Goal: Task Accomplishment & Management: Use online tool/utility

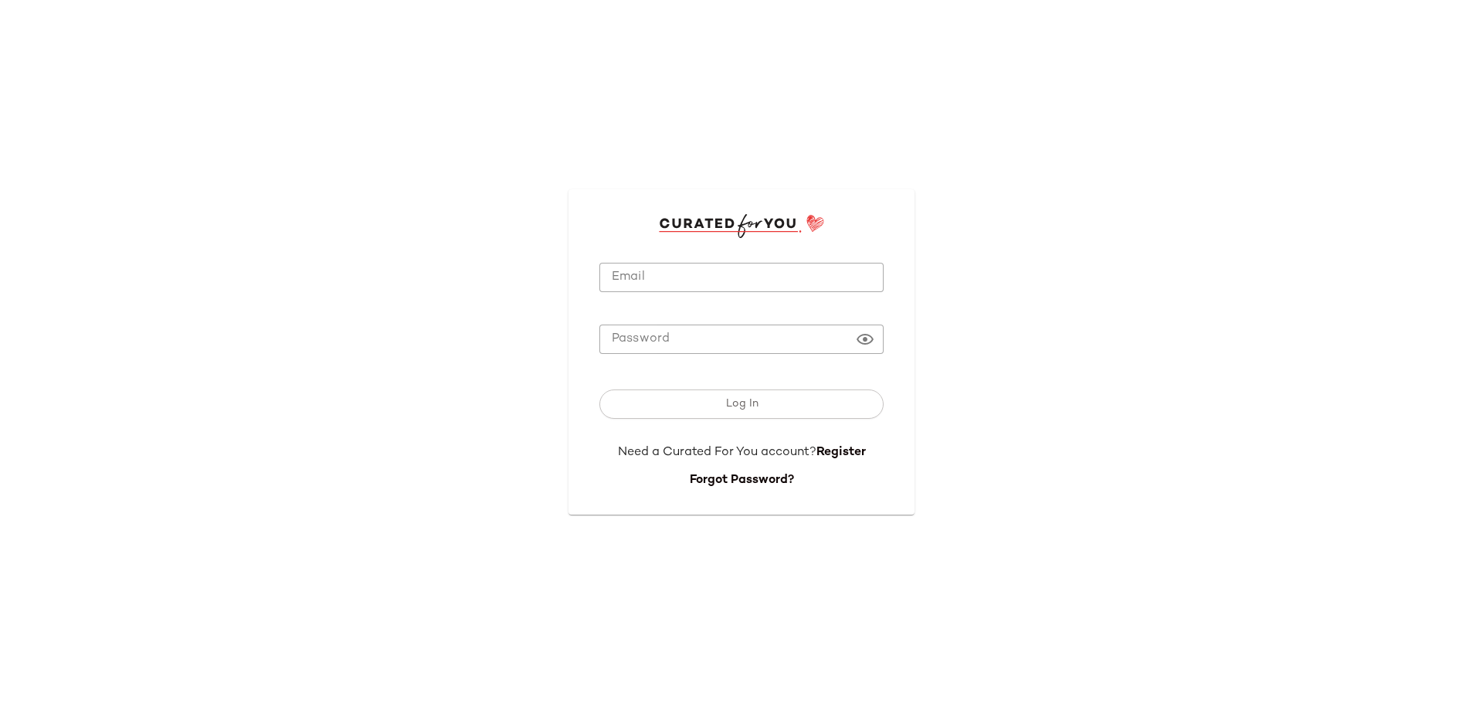
type input "**********"
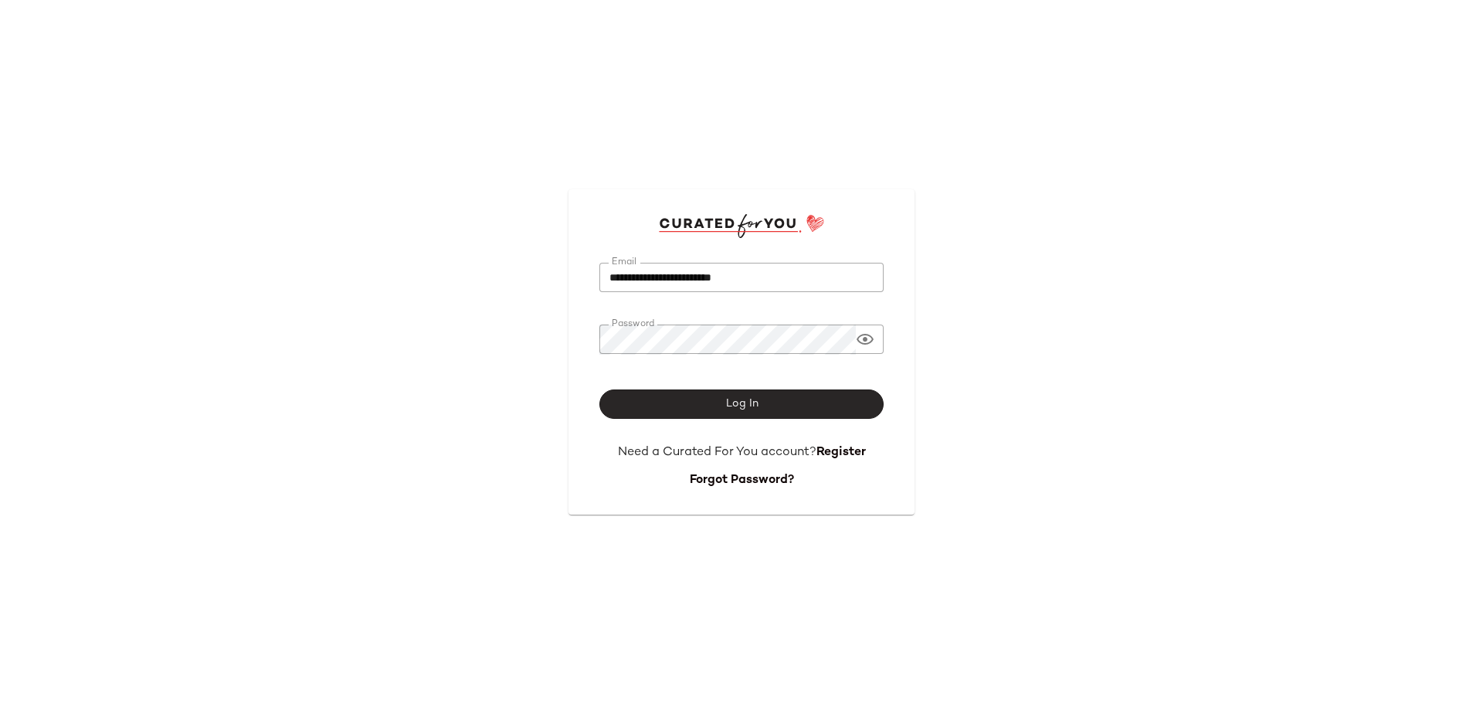
click at [759, 408] on button "Log In" at bounding box center [741, 403] width 284 height 29
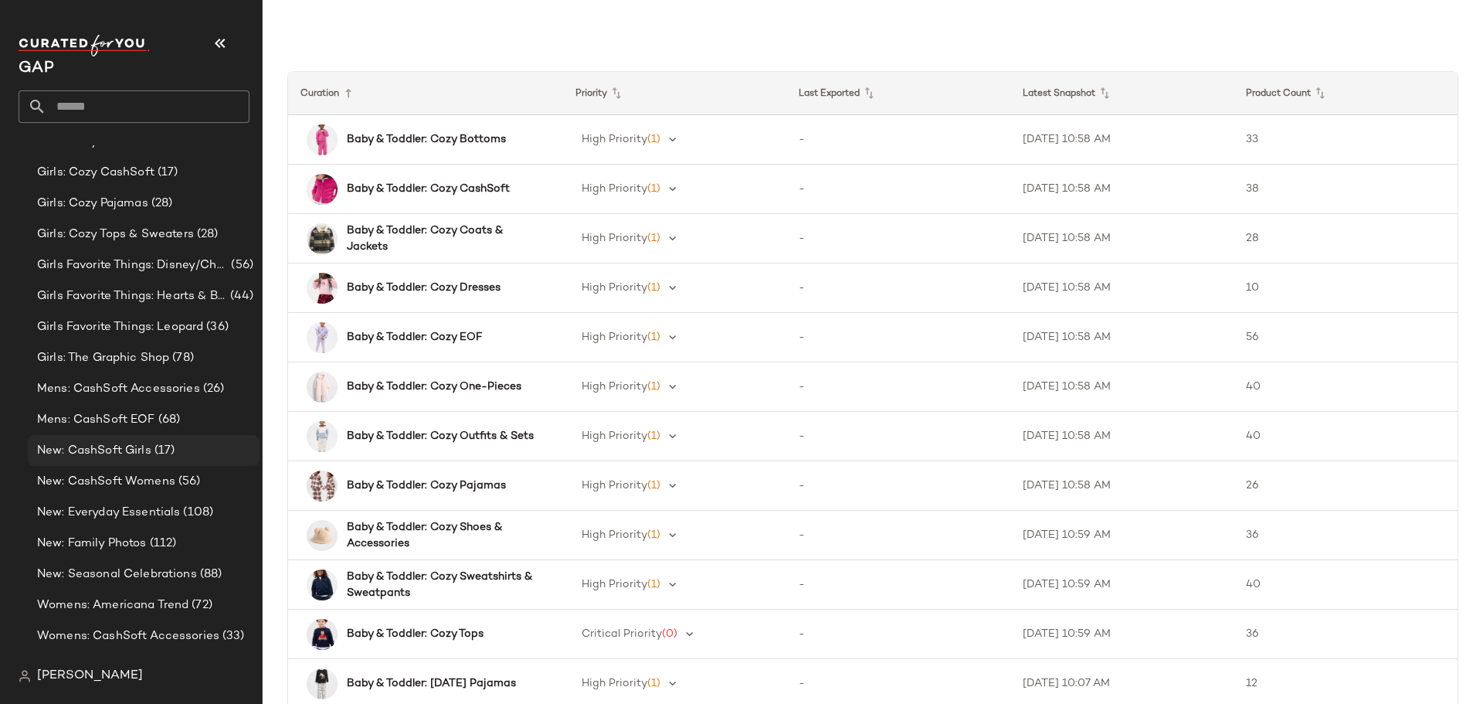
scroll to position [850, 0]
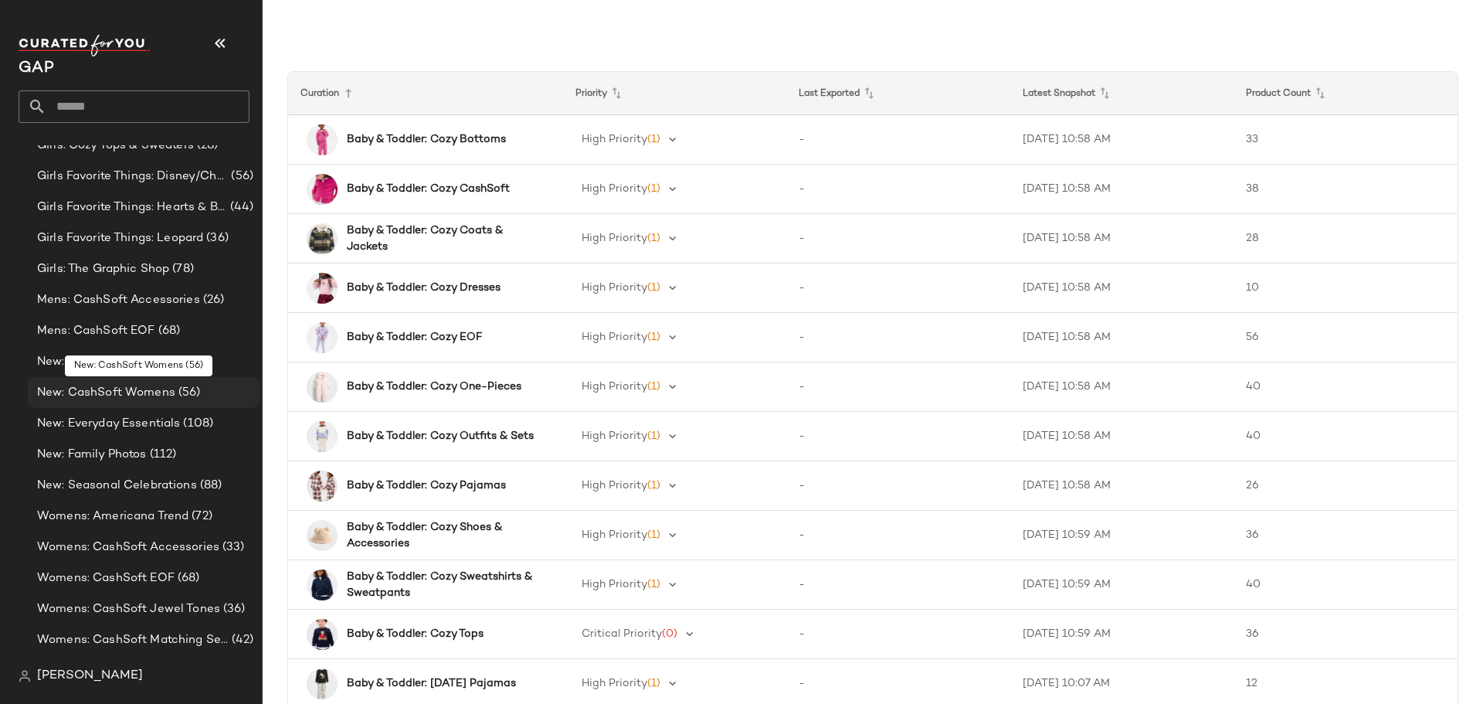
click at [181, 395] on span "(56)" at bounding box center [187, 393] width 25 height 18
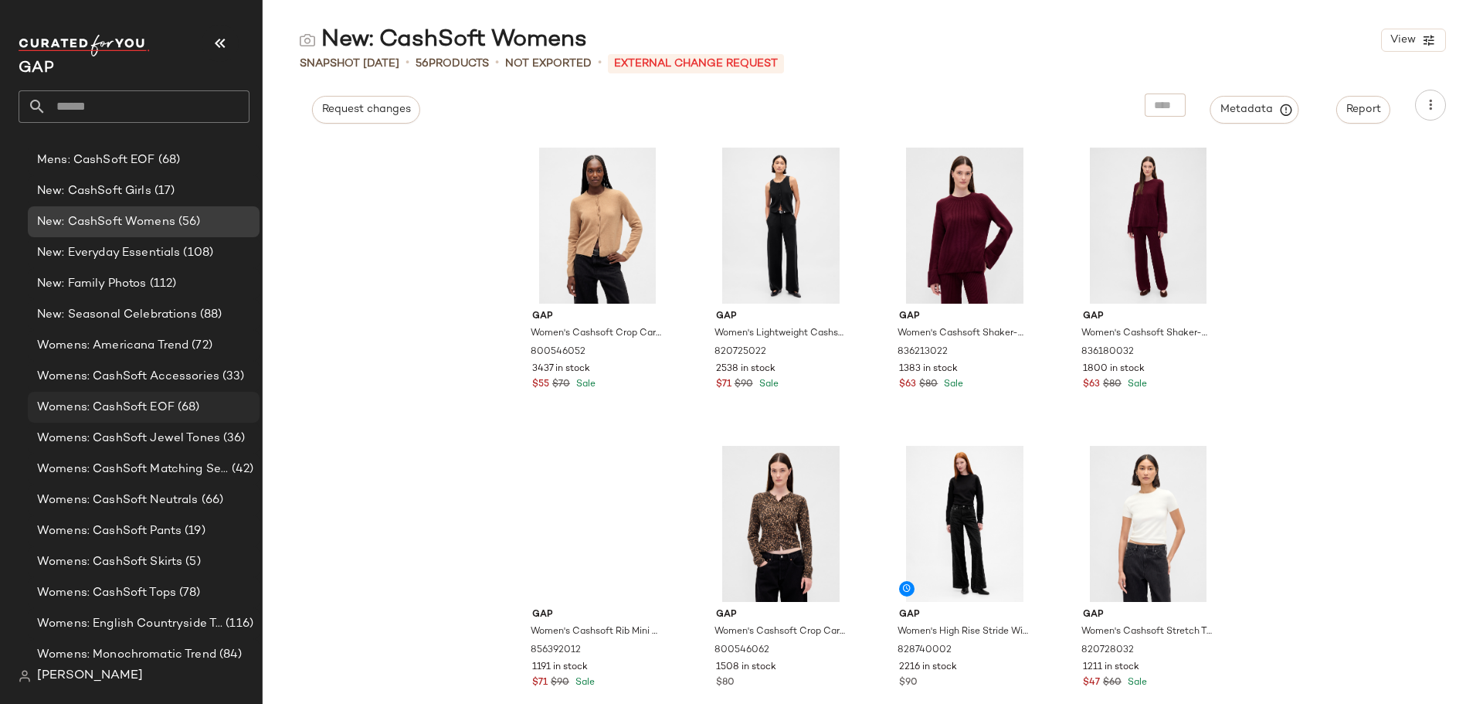
scroll to position [1030, 0]
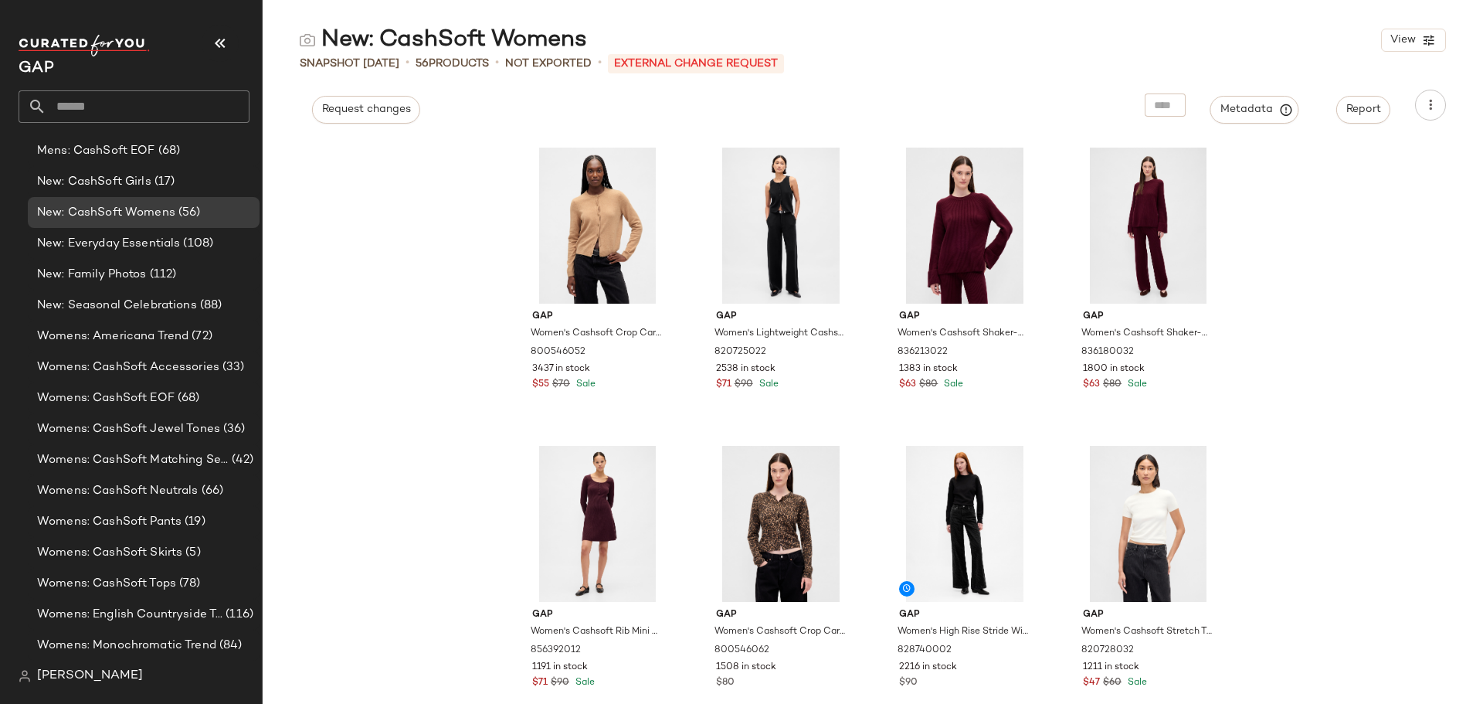
click at [726, 68] on p "External Change Request" at bounding box center [696, 63] width 176 height 19
click at [181, 398] on span "(68)" at bounding box center [187, 398] width 25 height 18
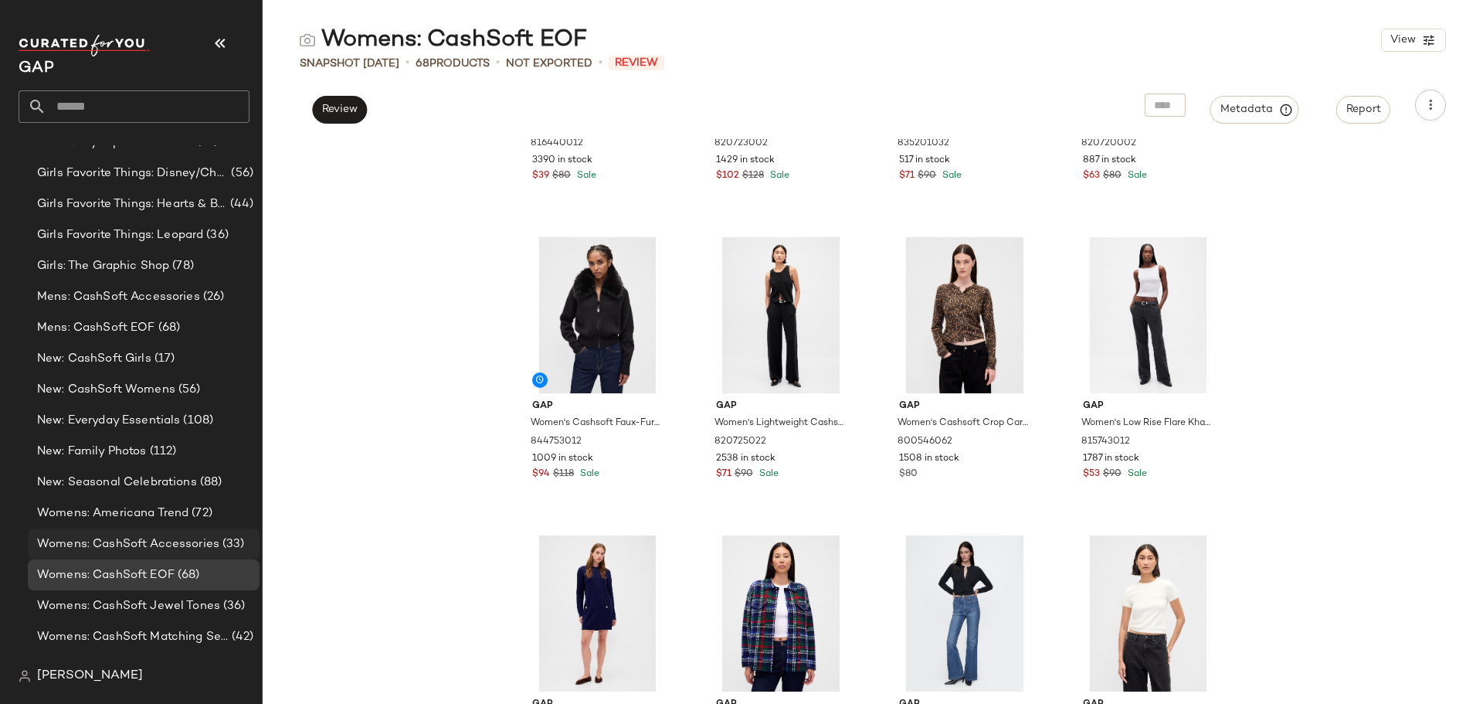
scroll to position [798, 0]
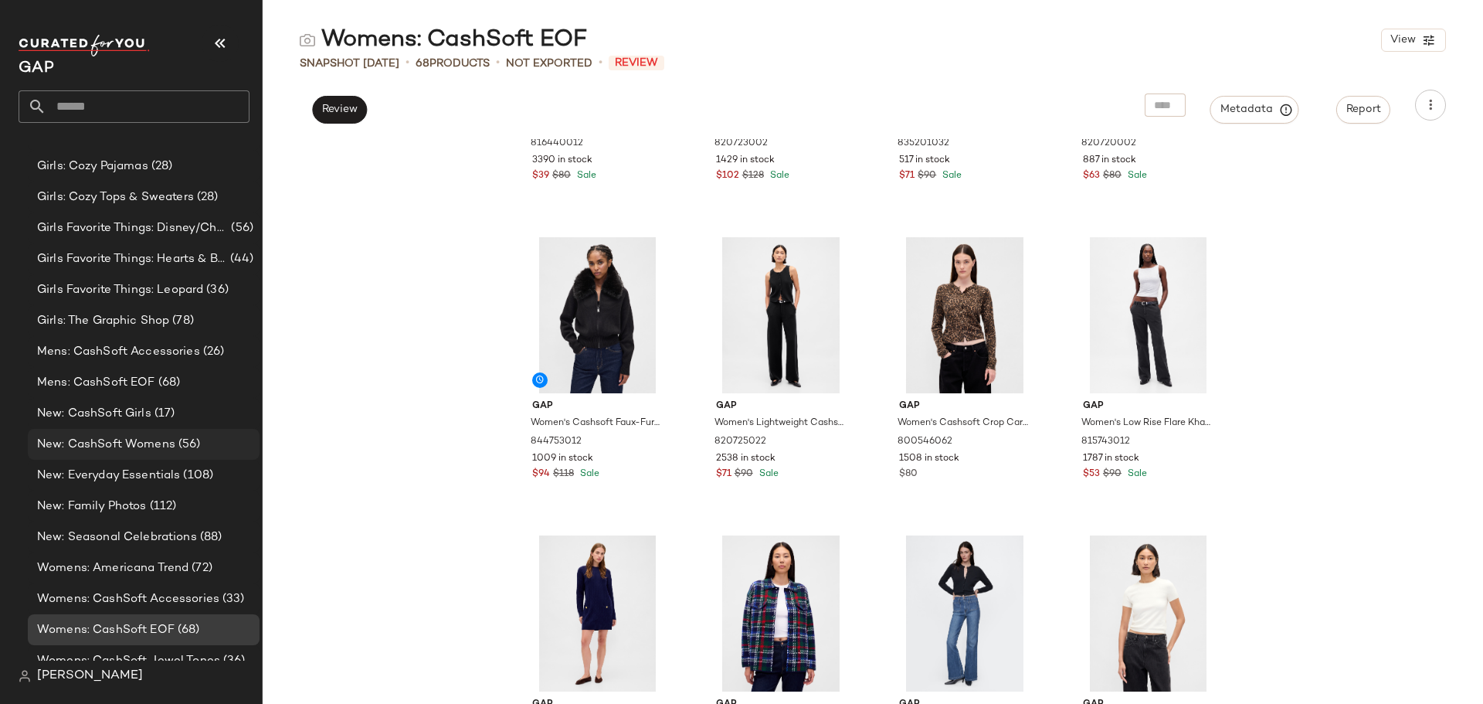
click at [124, 445] on span "New: CashSoft Womens" at bounding box center [106, 445] width 138 height 18
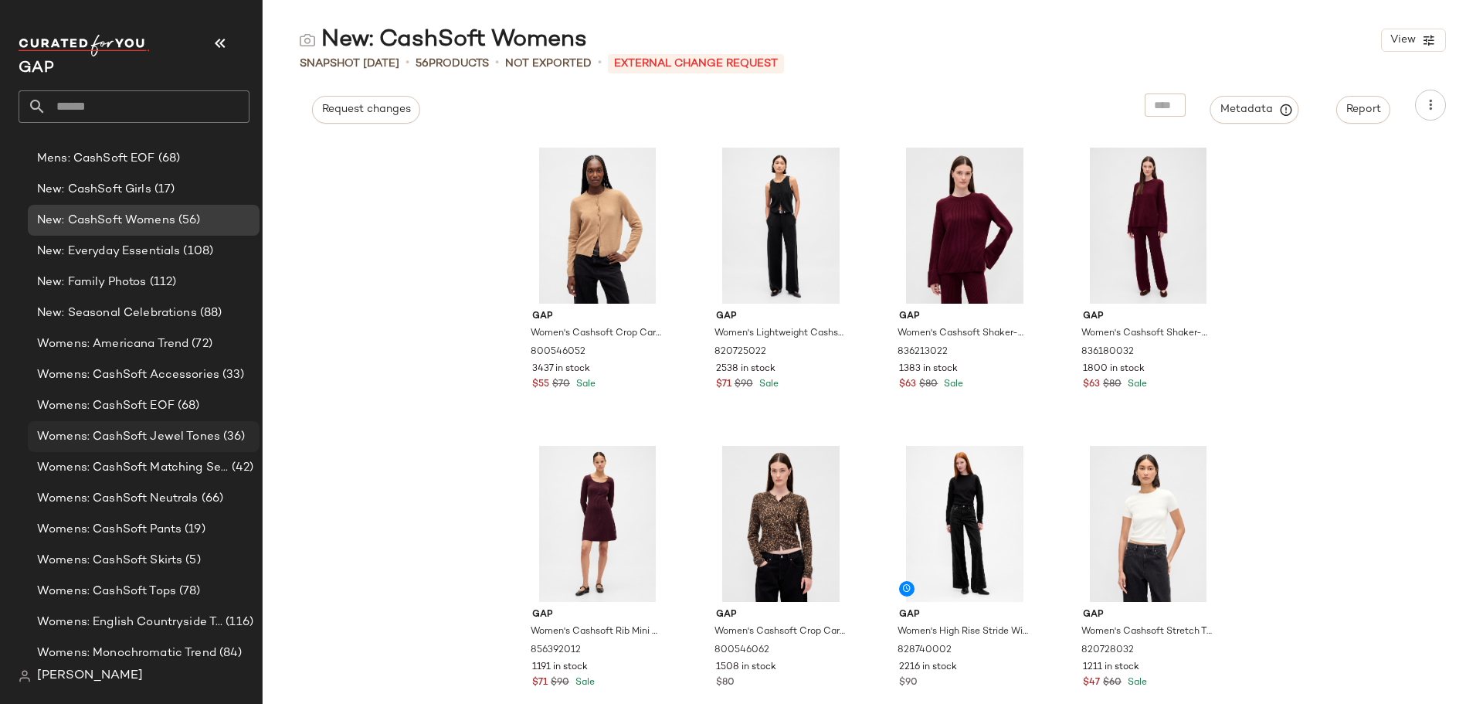
scroll to position [1030, 0]
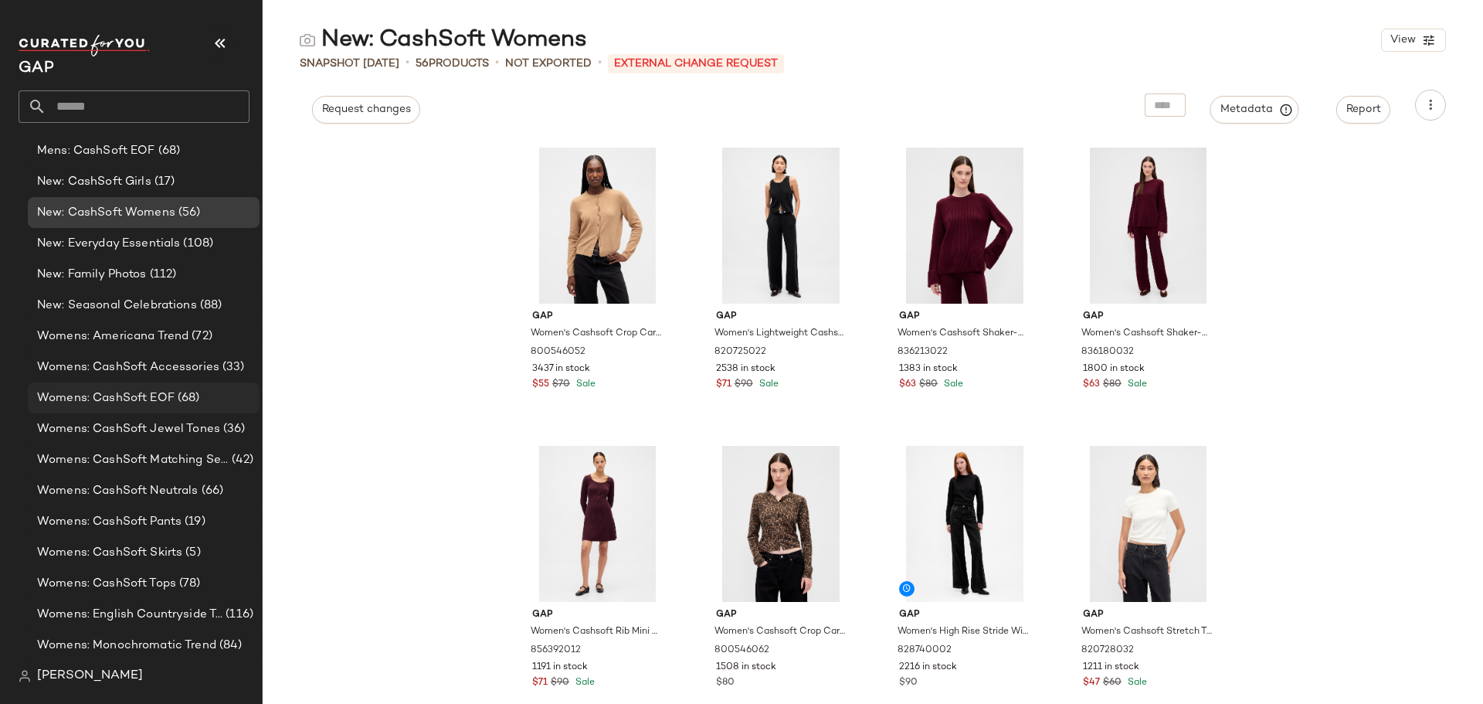
click at [149, 402] on span "Womens: CashSoft EOF" at bounding box center [105, 398] width 137 height 18
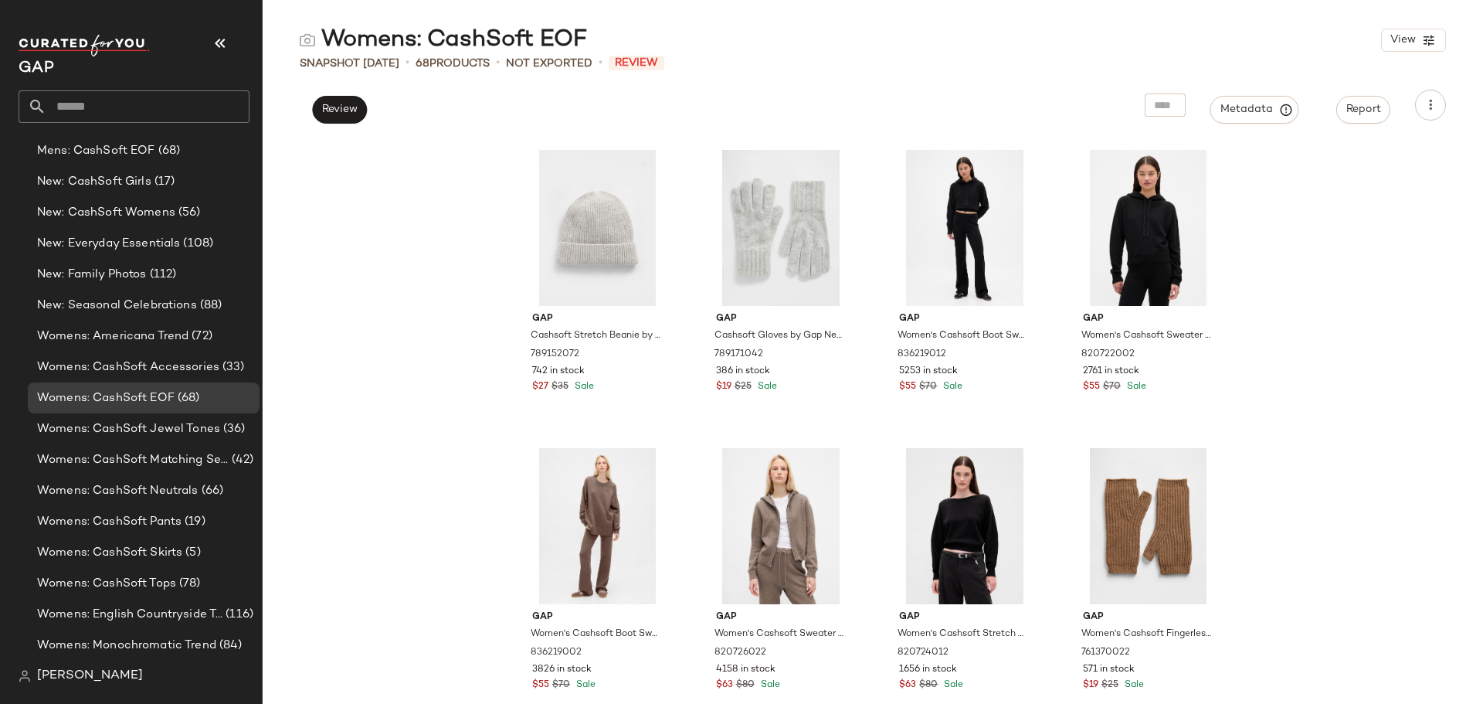
scroll to position [4507, 0]
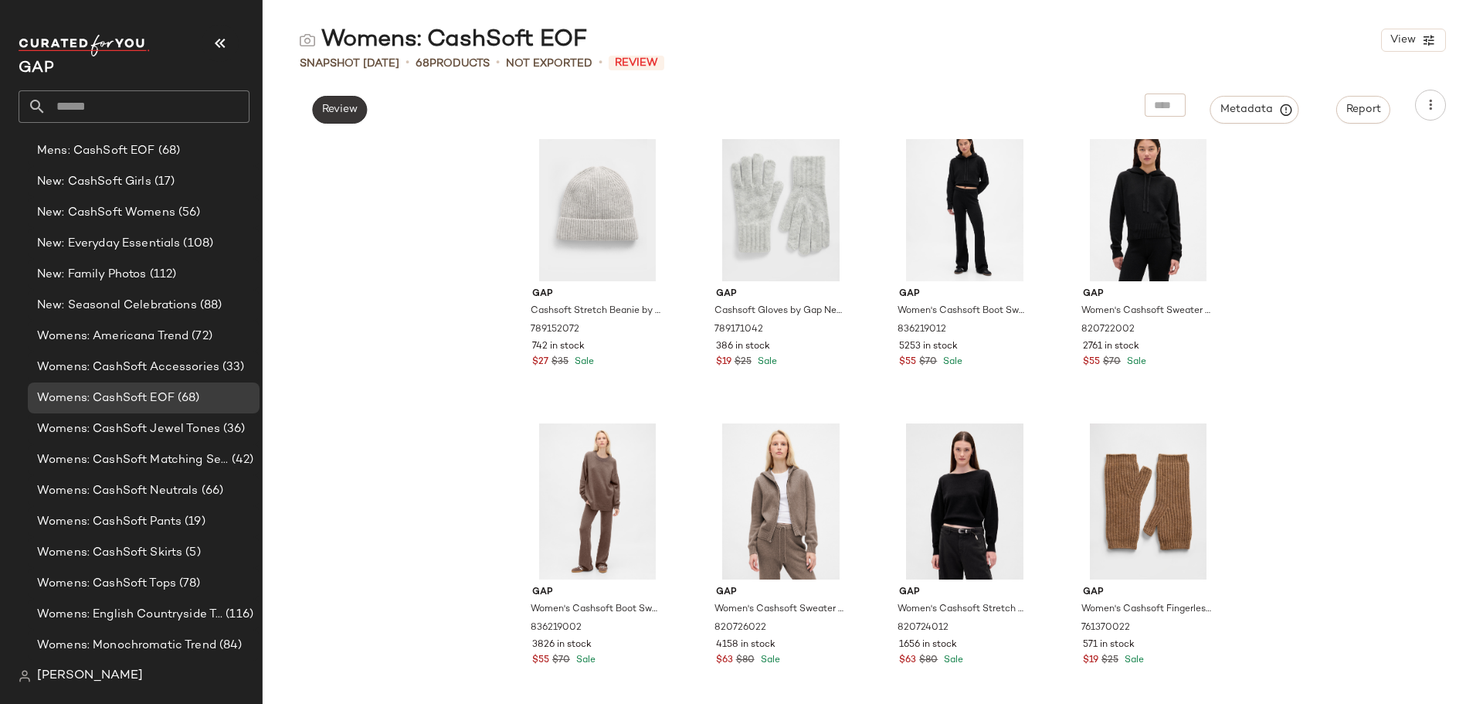
click at [339, 110] on span "Review" at bounding box center [339, 109] width 36 height 12
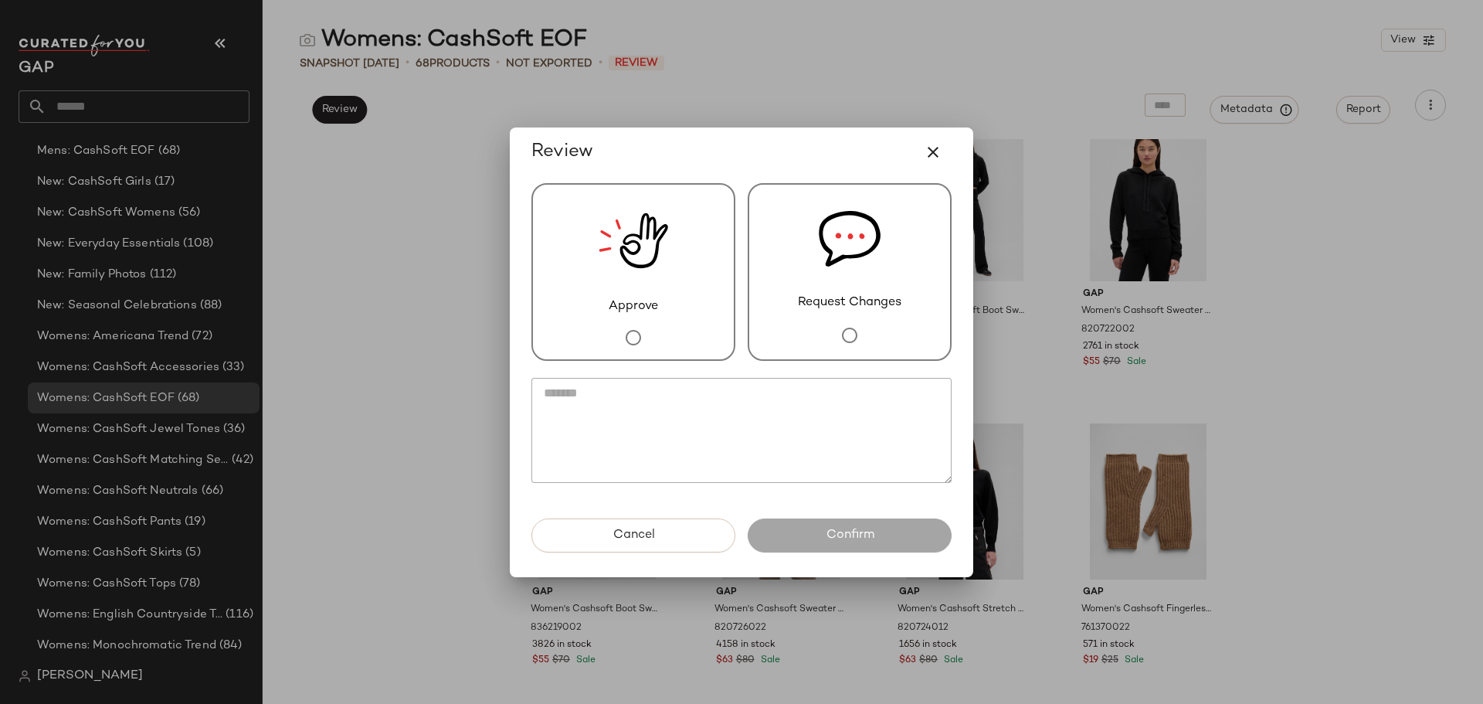
click at [692, 413] on textarea at bounding box center [741, 430] width 420 height 105
type textarea "**********"
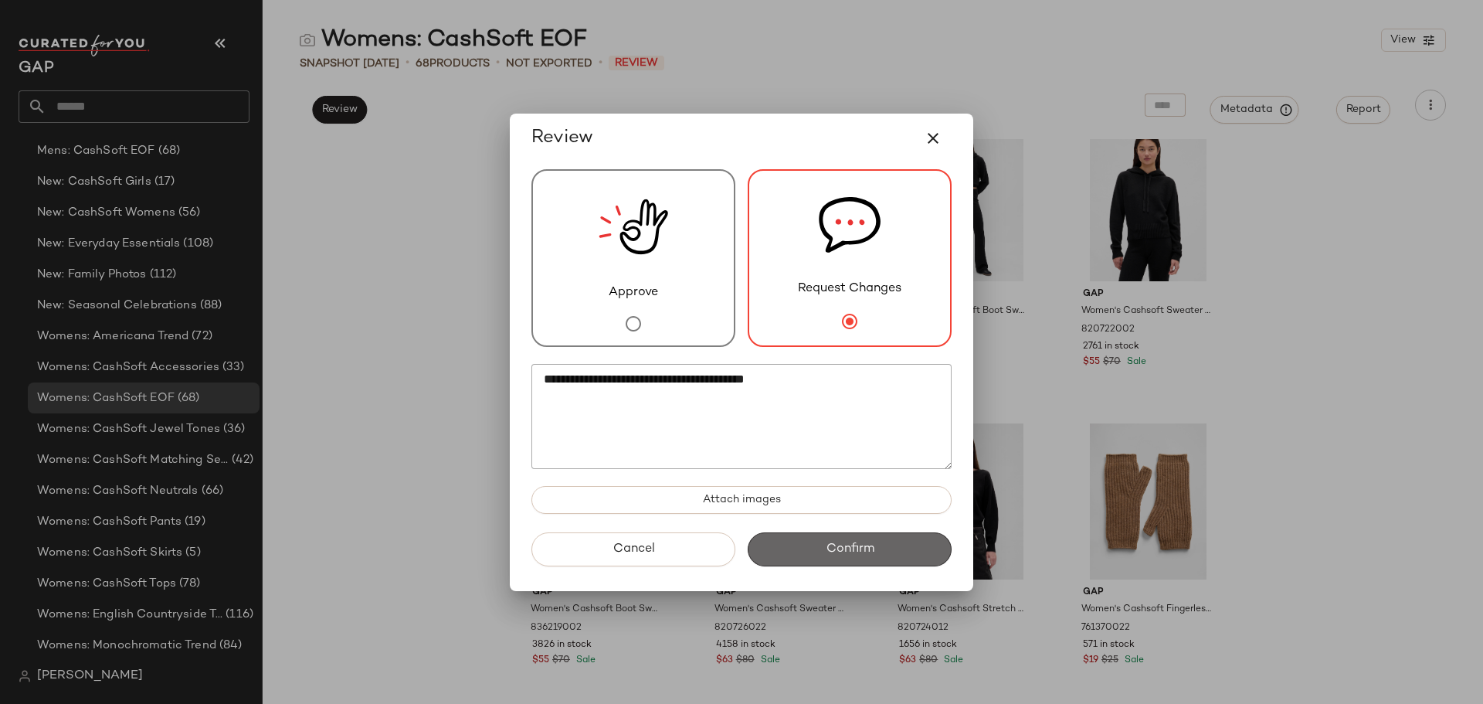
click at [874, 544] on button "Confirm" at bounding box center [850, 549] width 204 height 34
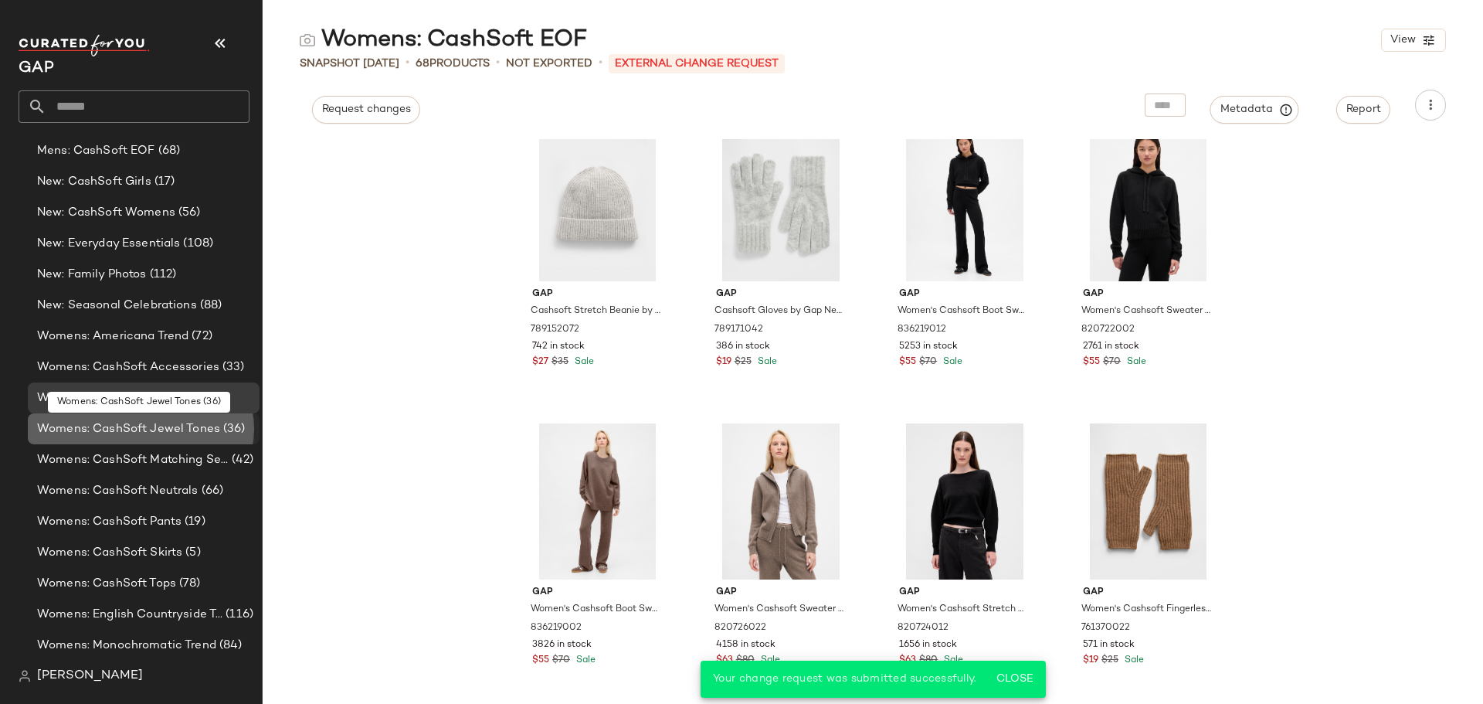
click at [181, 426] on span "Womens: CashSoft Jewel Tones" at bounding box center [128, 429] width 183 height 18
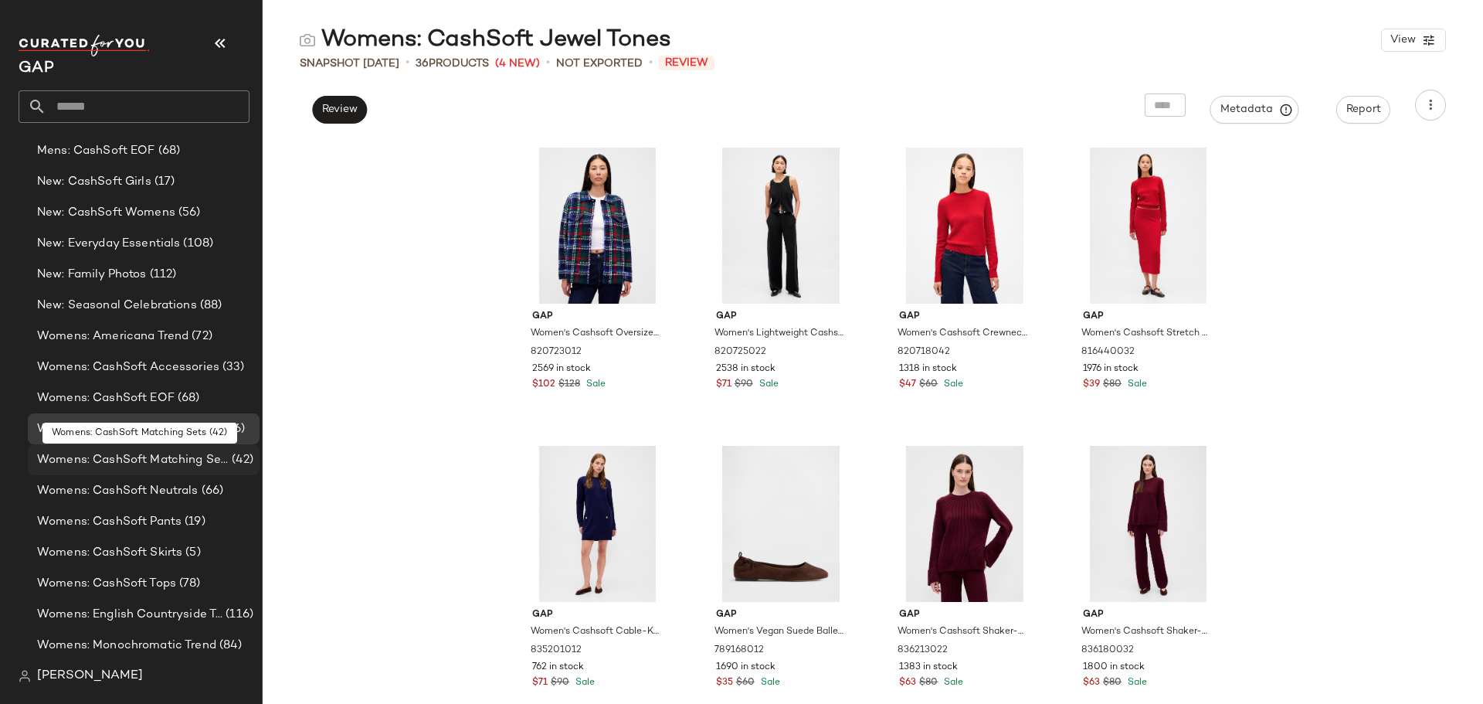
click at [189, 457] on span "Womens: CashSoft Matching Sets" at bounding box center [133, 460] width 192 height 18
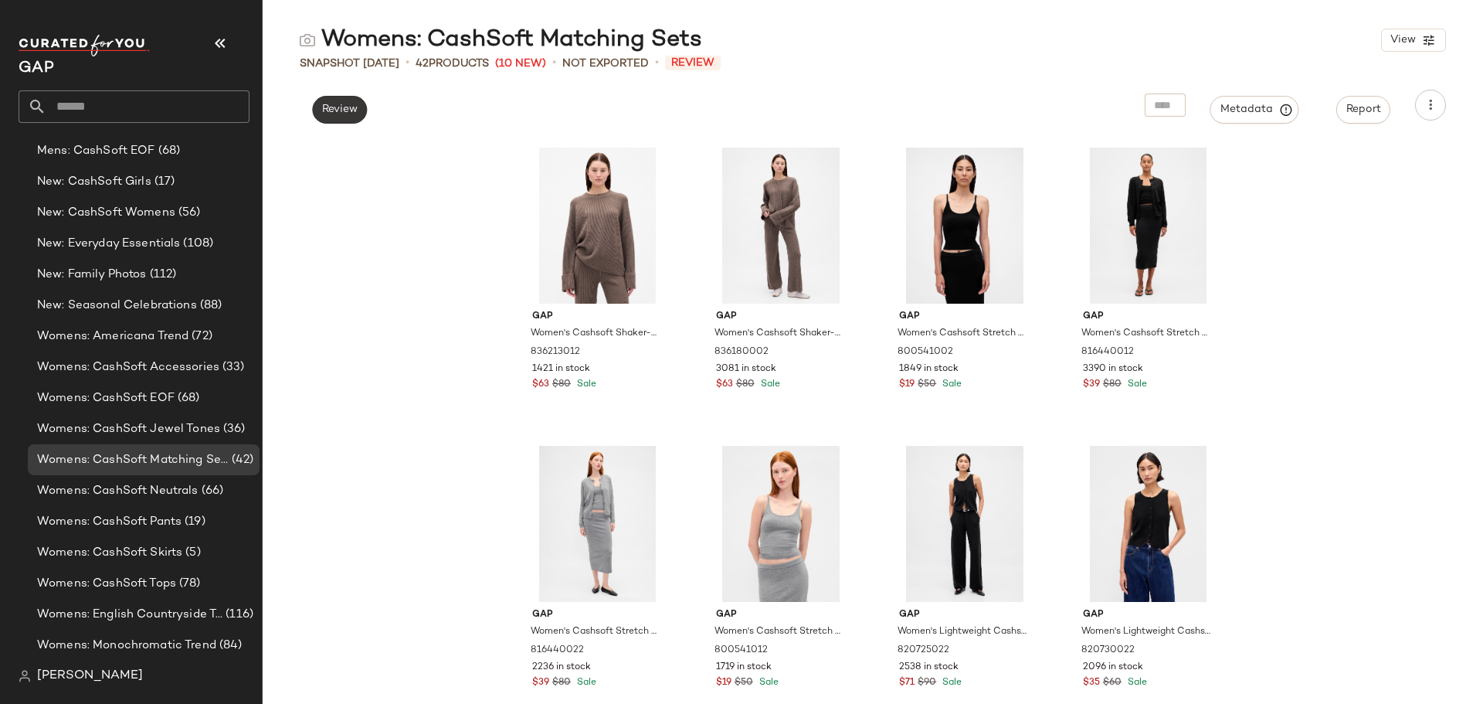
click at [337, 101] on button "Review" at bounding box center [339, 110] width 55 height 28
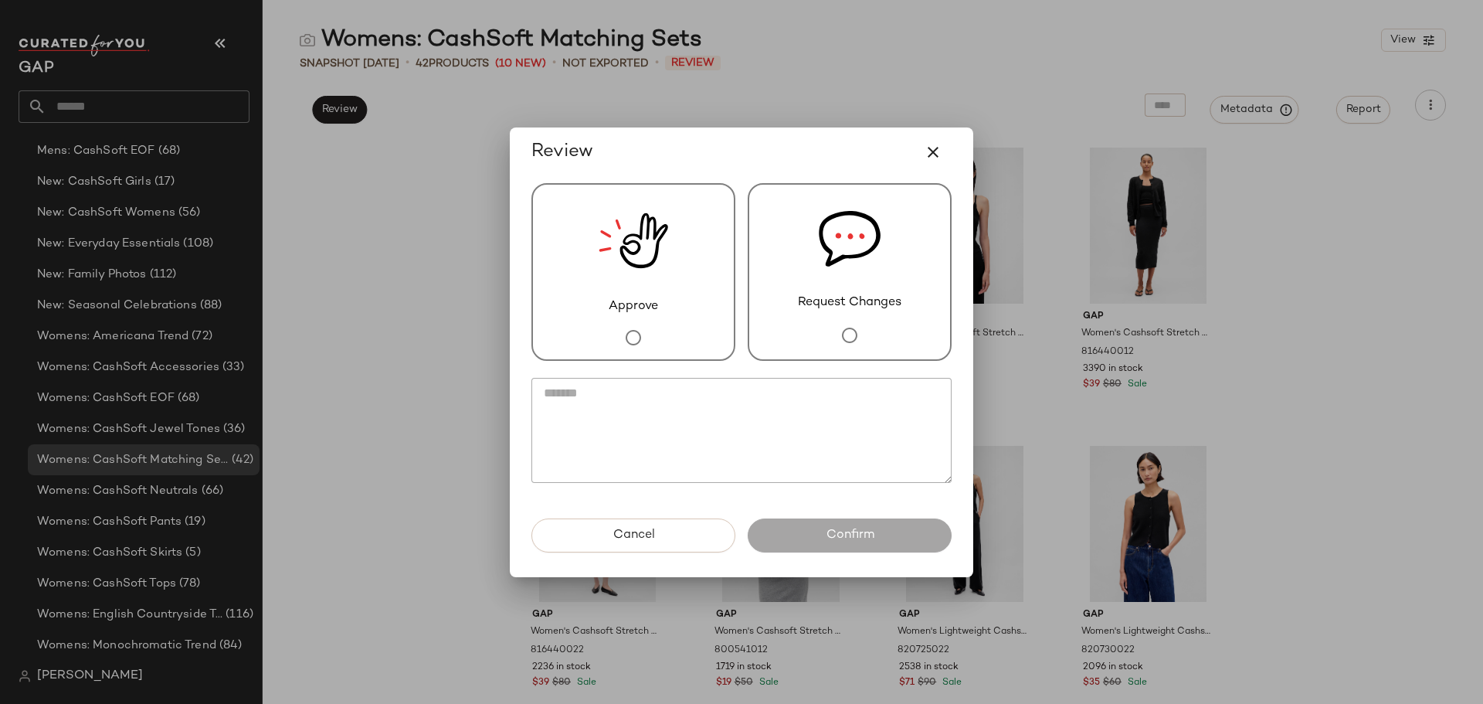
click at [639, 414] on textarea at bounding box center [741, 430] width 420 height 105
type textarea "*"
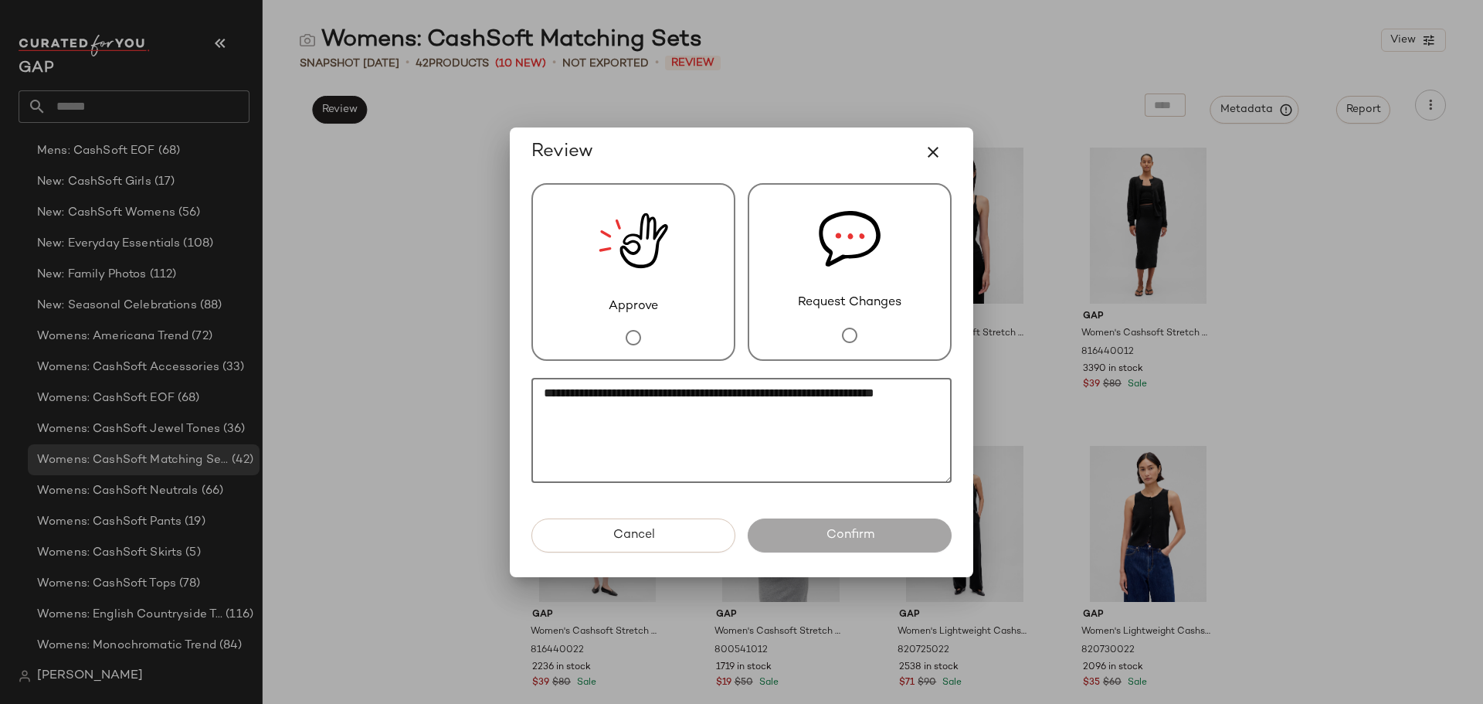
type textarea "**********"
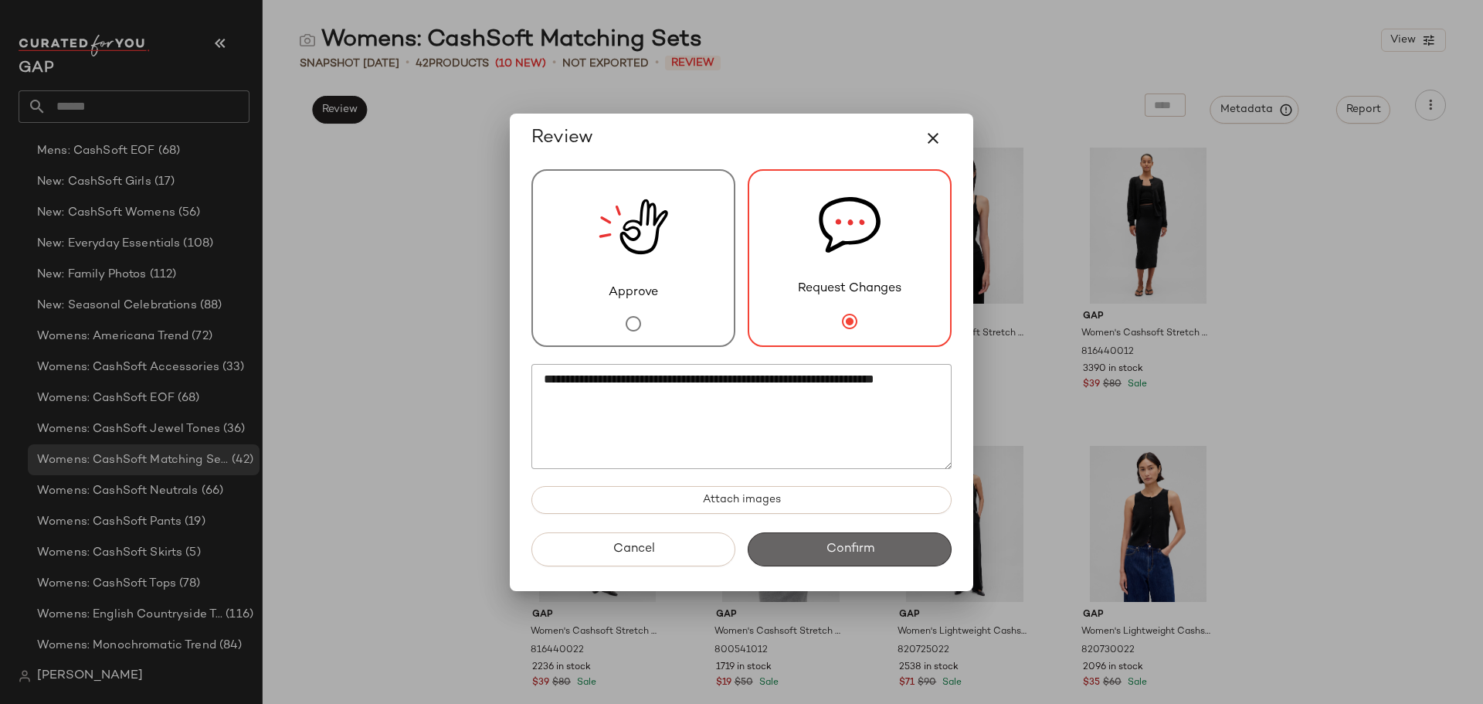
click at [864, 541] on span "Confirm" at bounding box center [849, 548] width 49 height 15
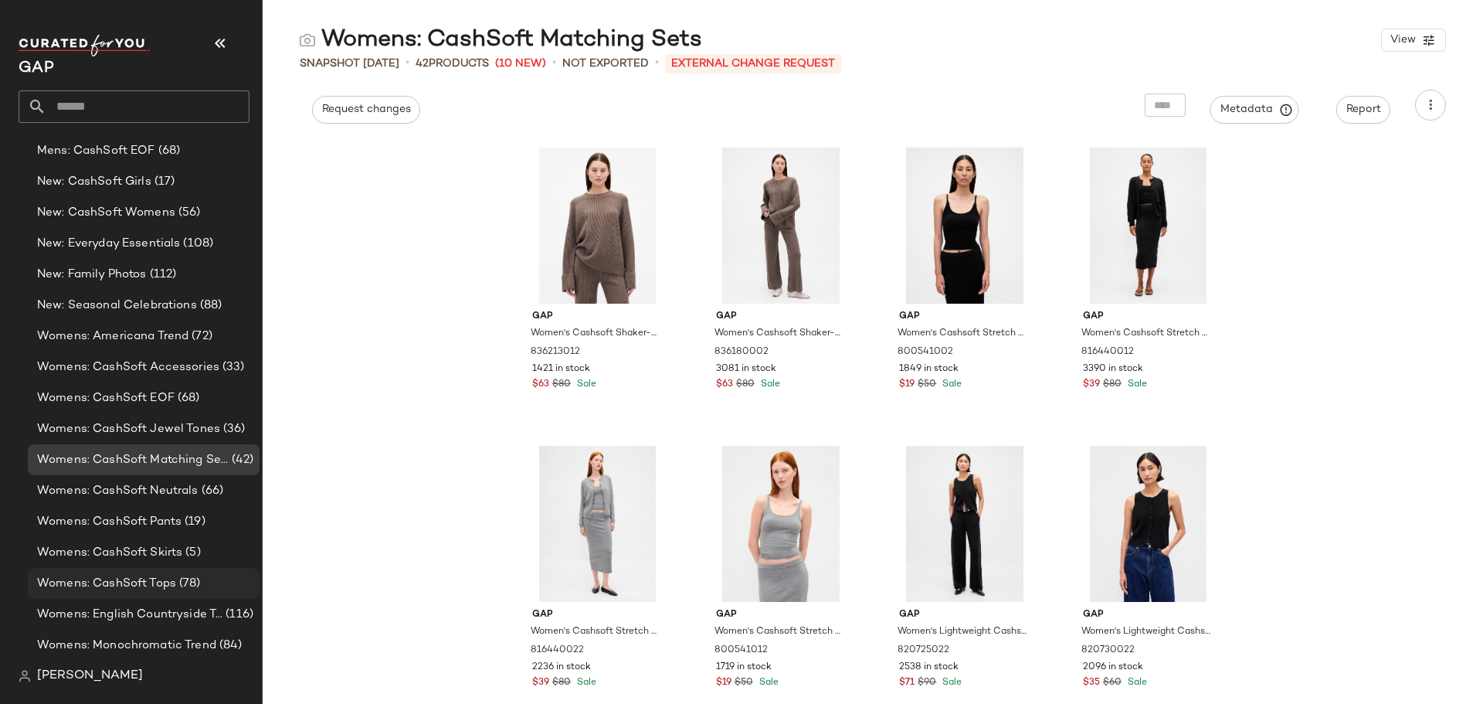
click at [192, 582] on span "(78)" at bounding box center [188, 584] width 25 height 18
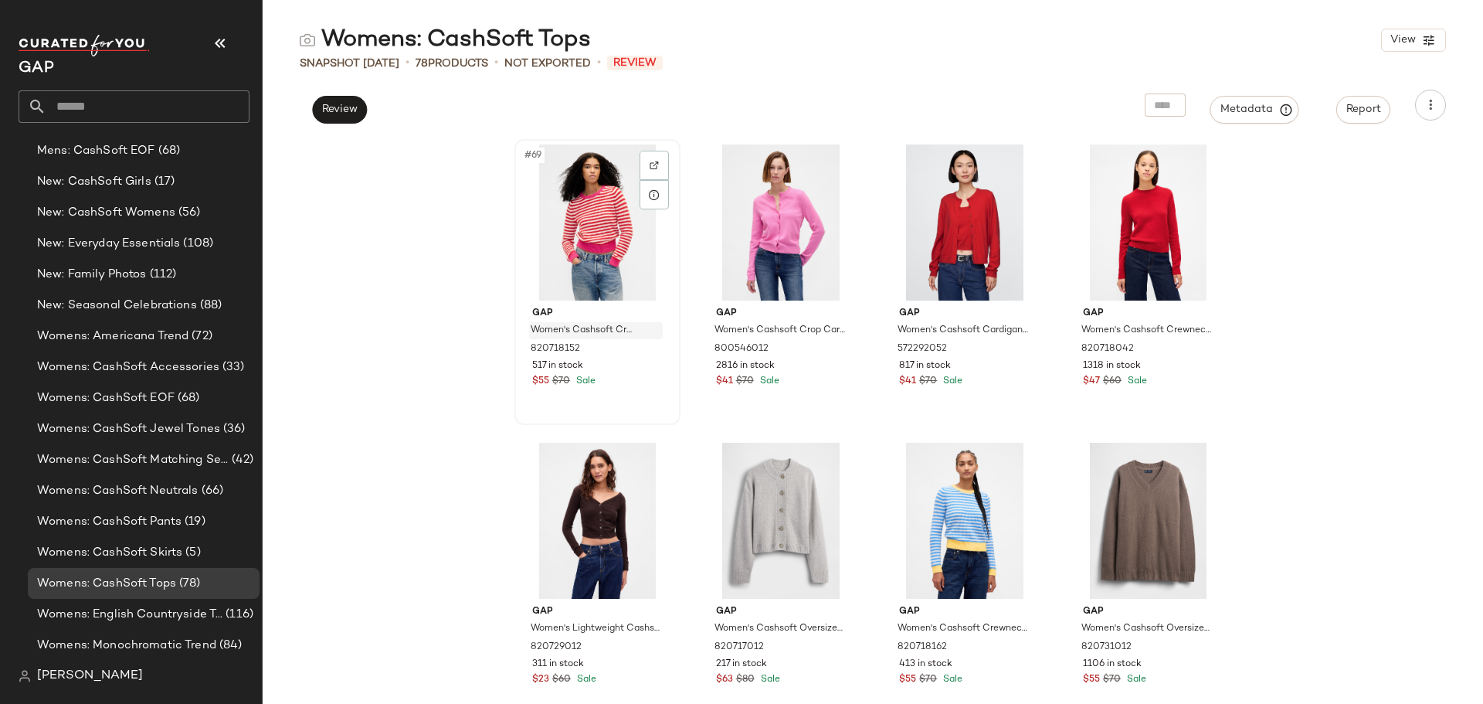
scroll to position [5110, 0]
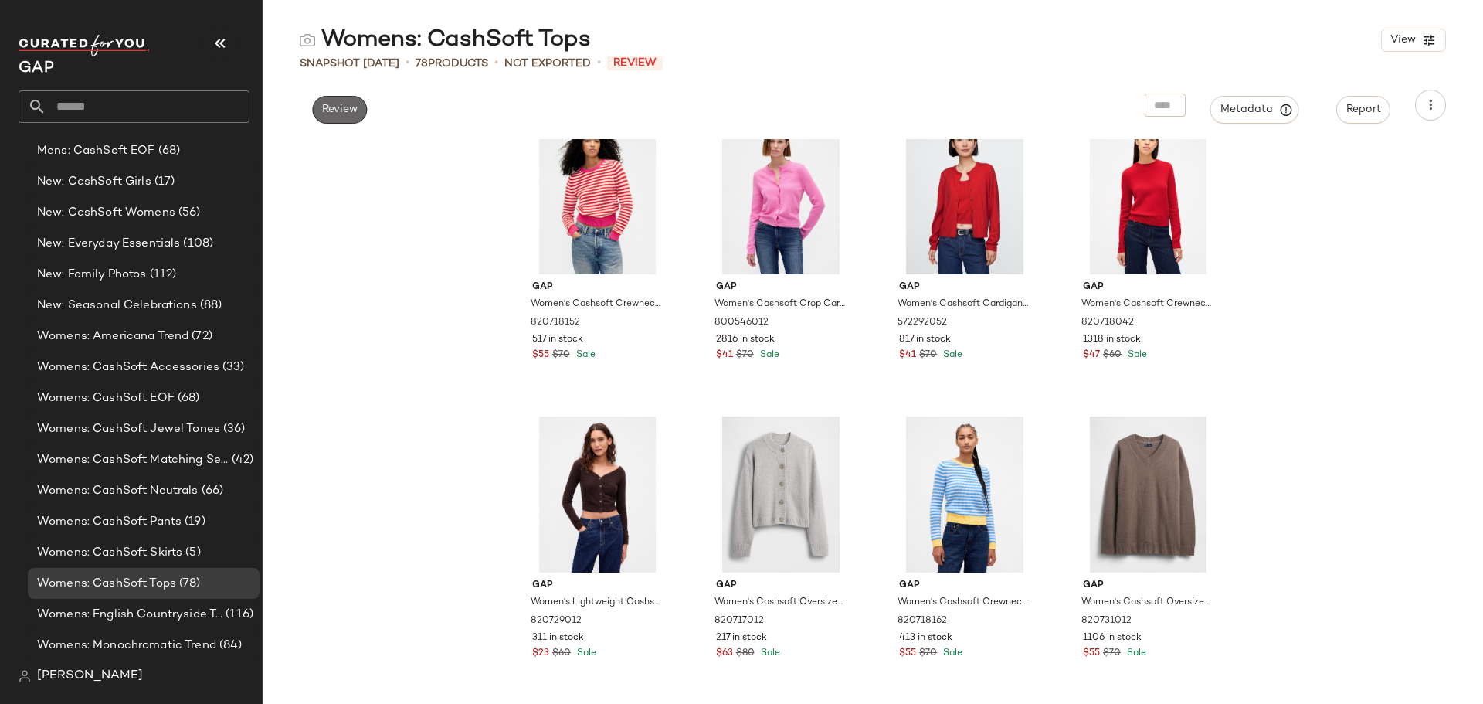
click at [342, 107] on span "Review" at bounding box center [339, 109] width 36 height 12
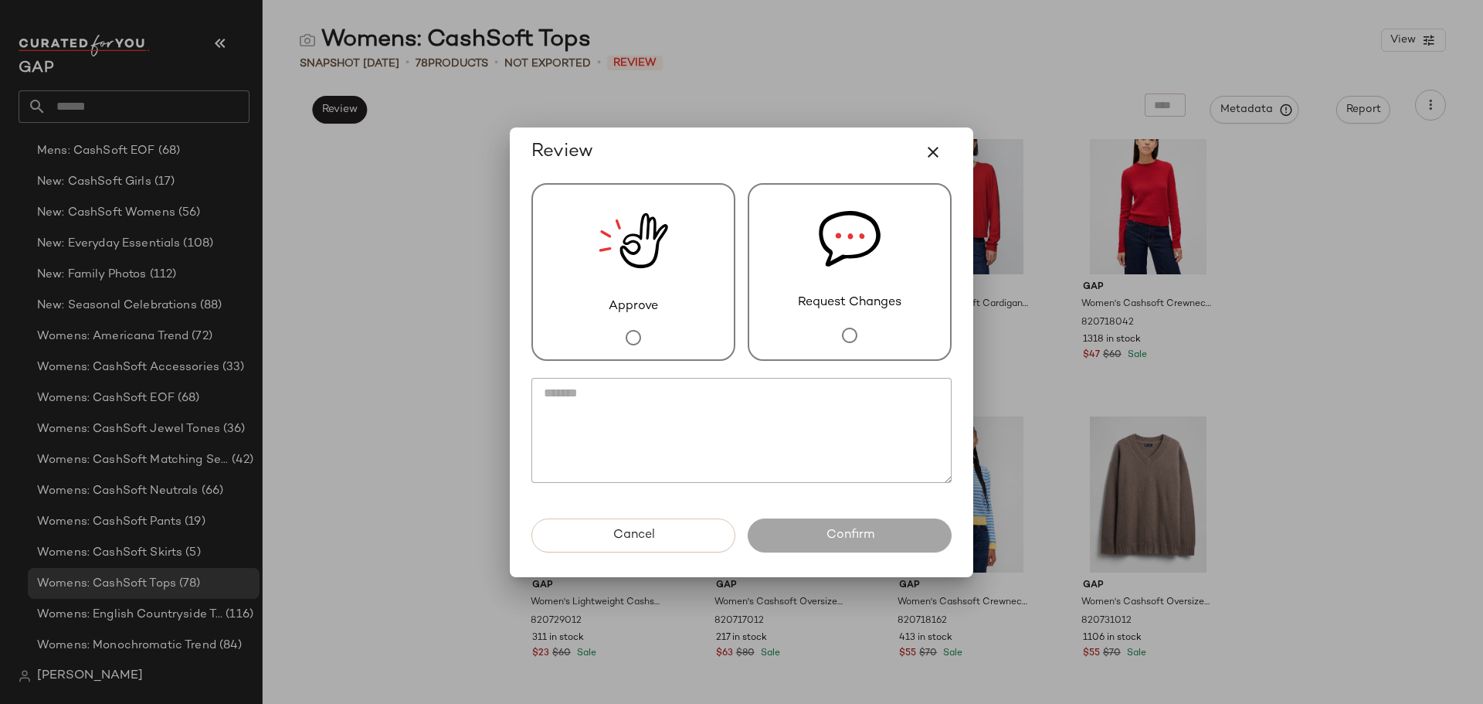
click at [676, 406] on textarea at bounding box center [741, 430] width 420 height 105
click at [931, 156] on icon "button" at bounding box center [933, 152] width 19 height 19
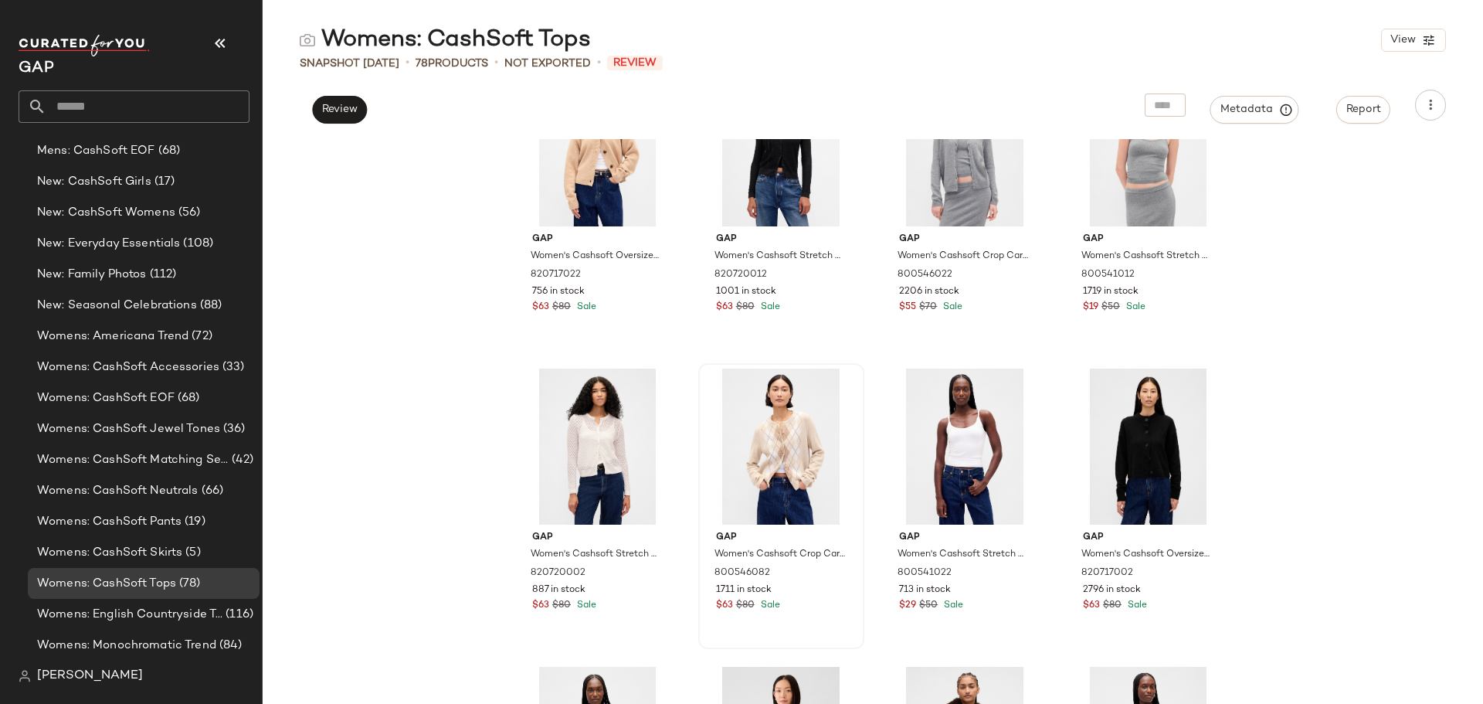
scroll to position [0, 0]
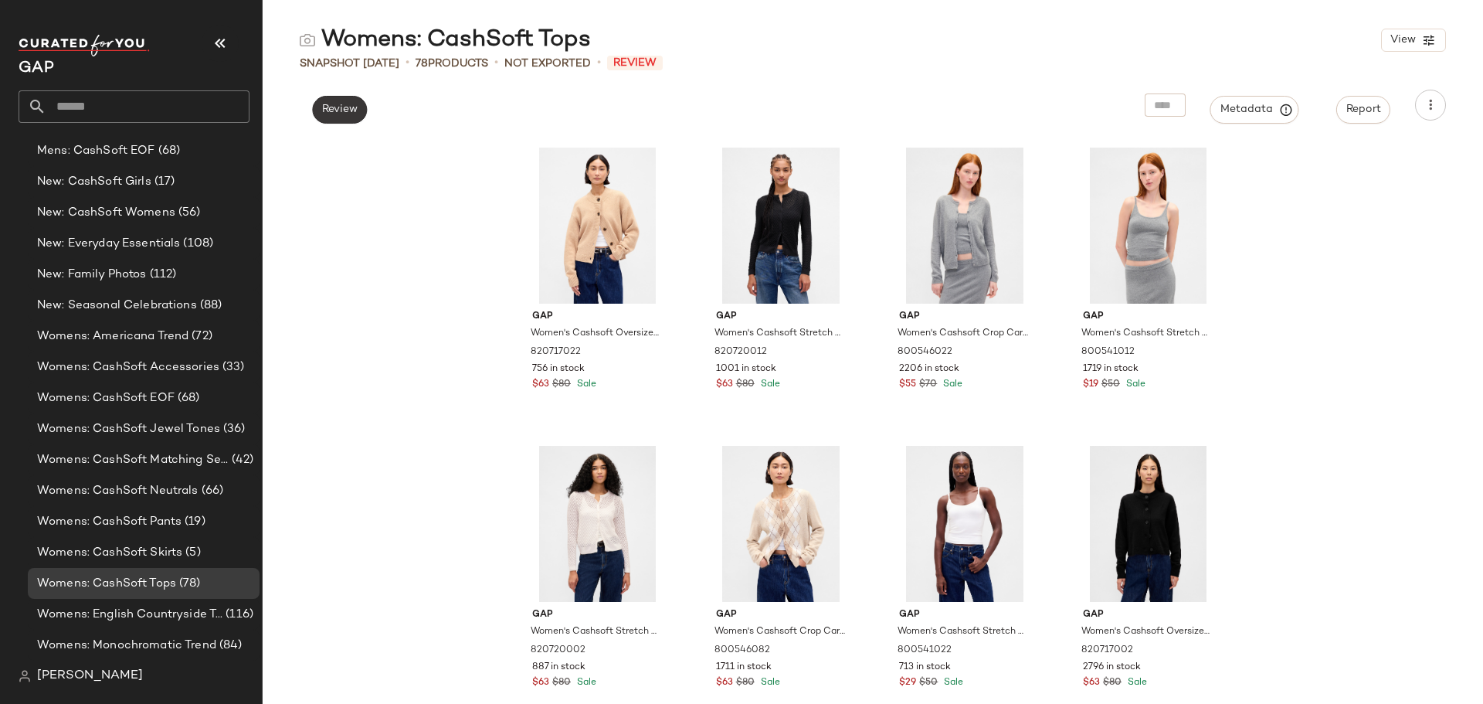
click at [345, 111] on span "Review" at bounding box center [339, 109] width 36 height 12
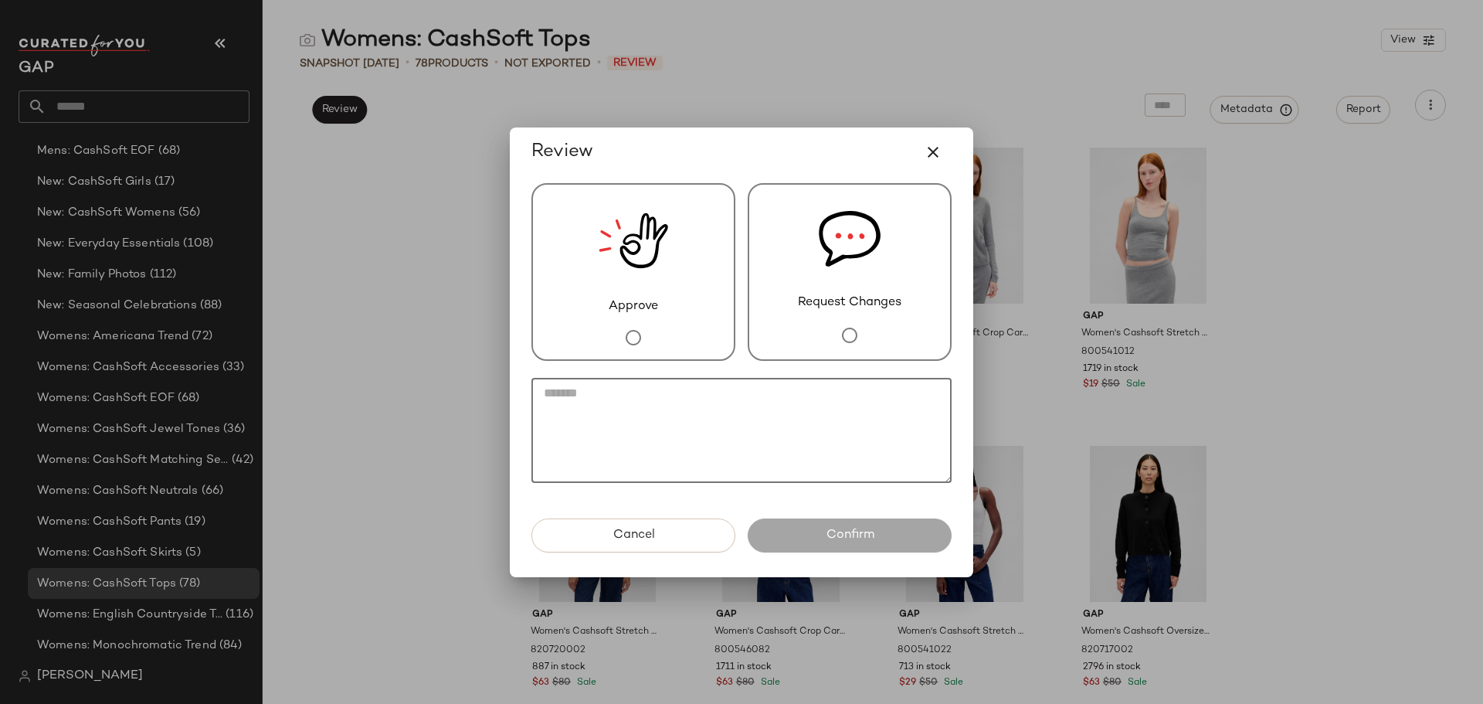
click at [683, 445] on textarea at bounding box center [741, 430] width 420 height 105
paste textarea "**********"
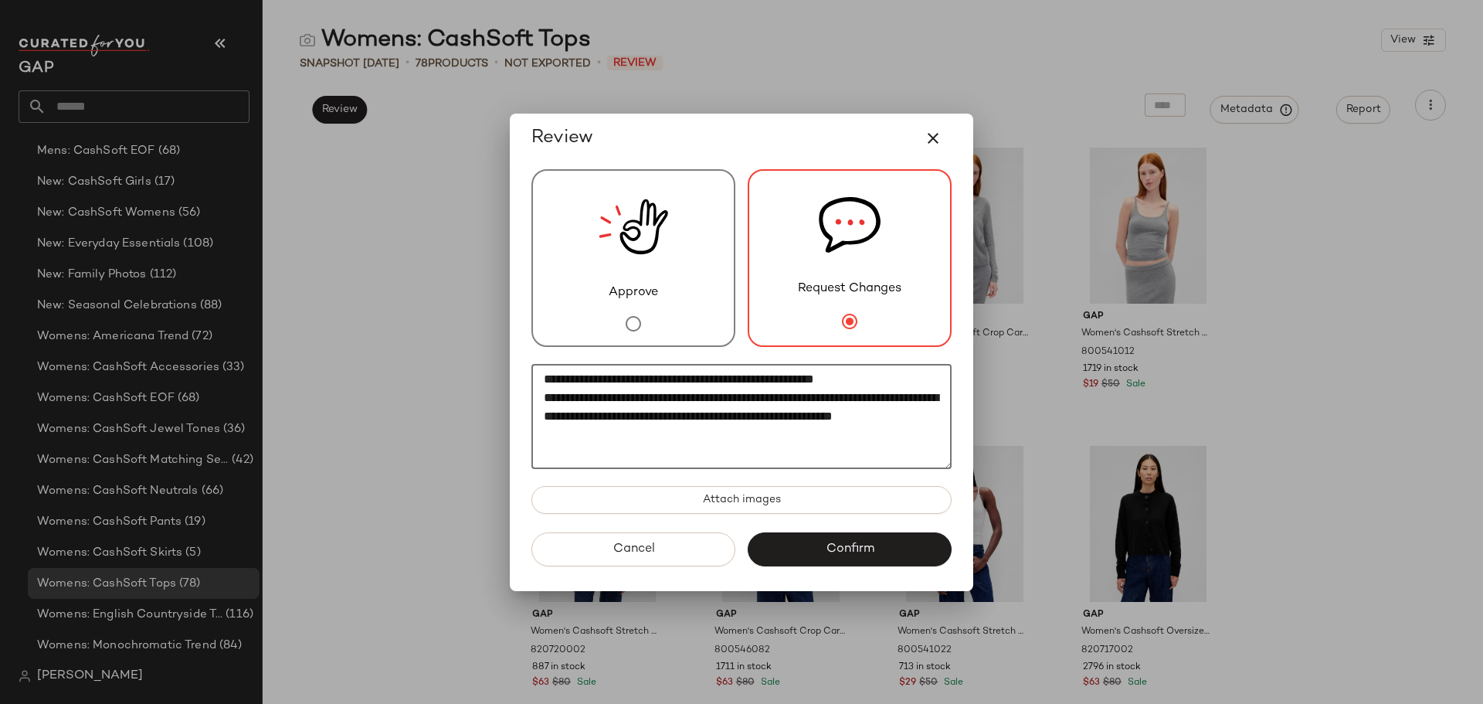
drag, startPoint x: 653, startPoint y: 415, endPoint x: 740, endPoint y: 437, distance: 90.1
click at [653, 416] on textarea "**********" at bounding box center [741, 416] width 420 height 105
click at [732, 434] on textarea "**********" at bounding box center [741, 416] width 420 height 105
type textarea "**********"
click at [860, 550] on span "Confirm" at bounding box center [849, 548] width 49 height 15
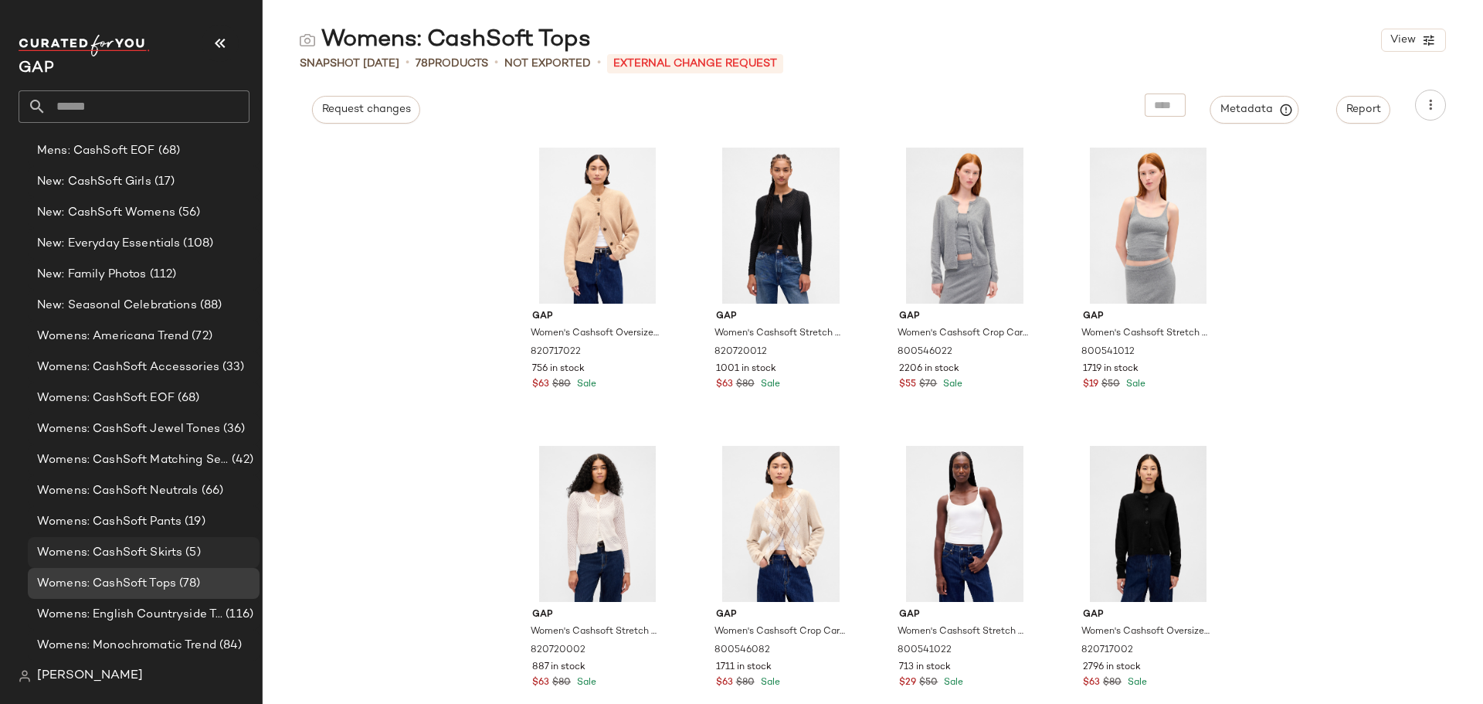
click at [197, 553] on span "(5)" at bounding box center [191, 553] width 18 height 18
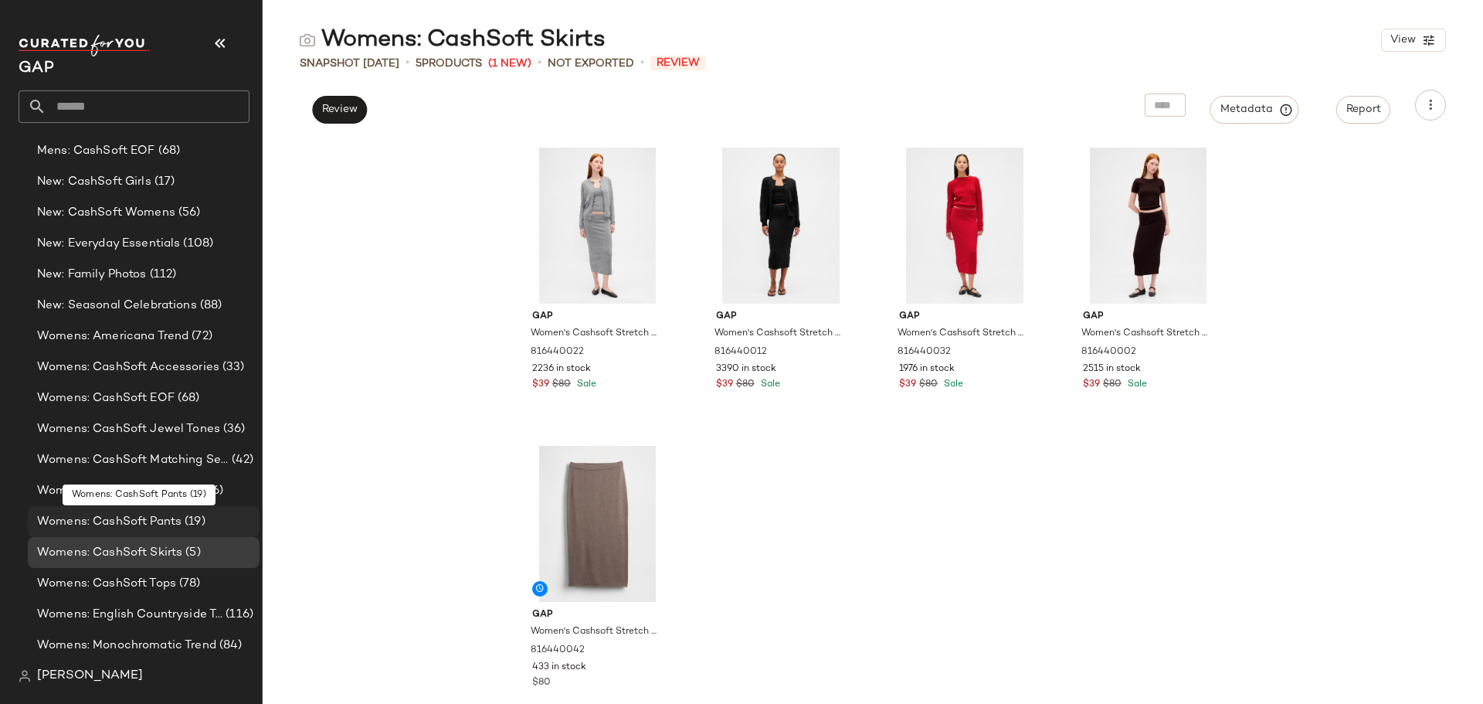
click at [226, 523] on div "Womens: CashSoft Pants (19)" at bounding box center [142, 522] width 221 height 18
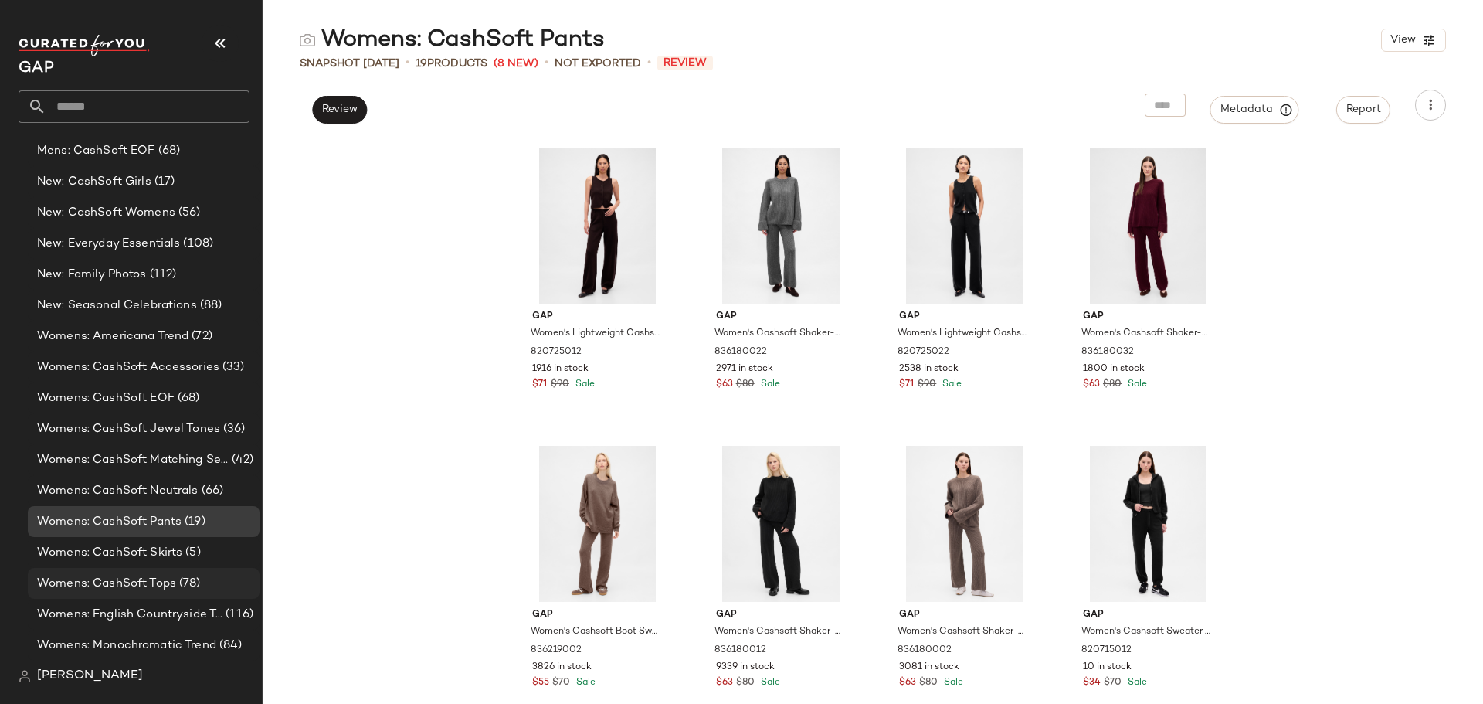
click at [148, 582] on span "Womens: CashSoft Tops" at bounding box center [106, 584] width 139 height 18
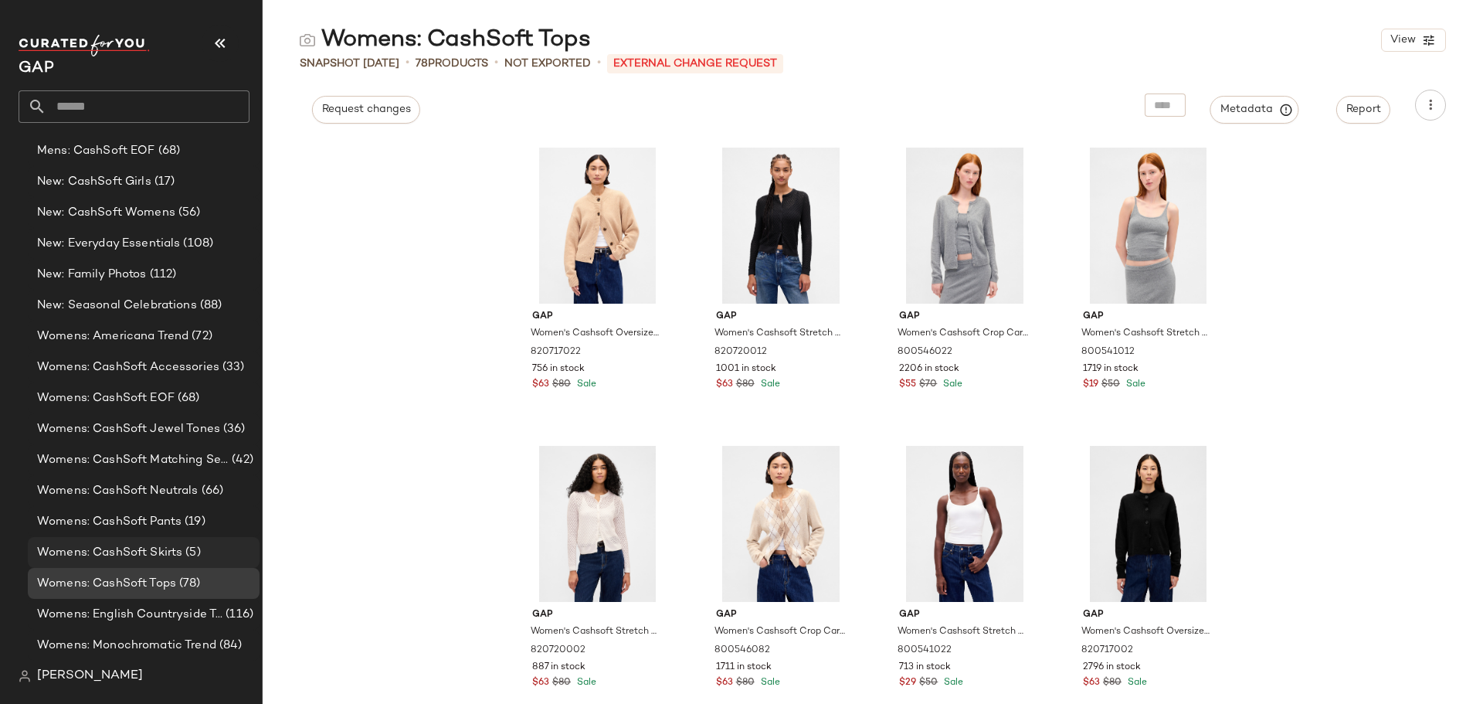
click at [50, 553] on span "Womens: CashSoft Skirts" at bounding box center [109, 553] width 145 height 18
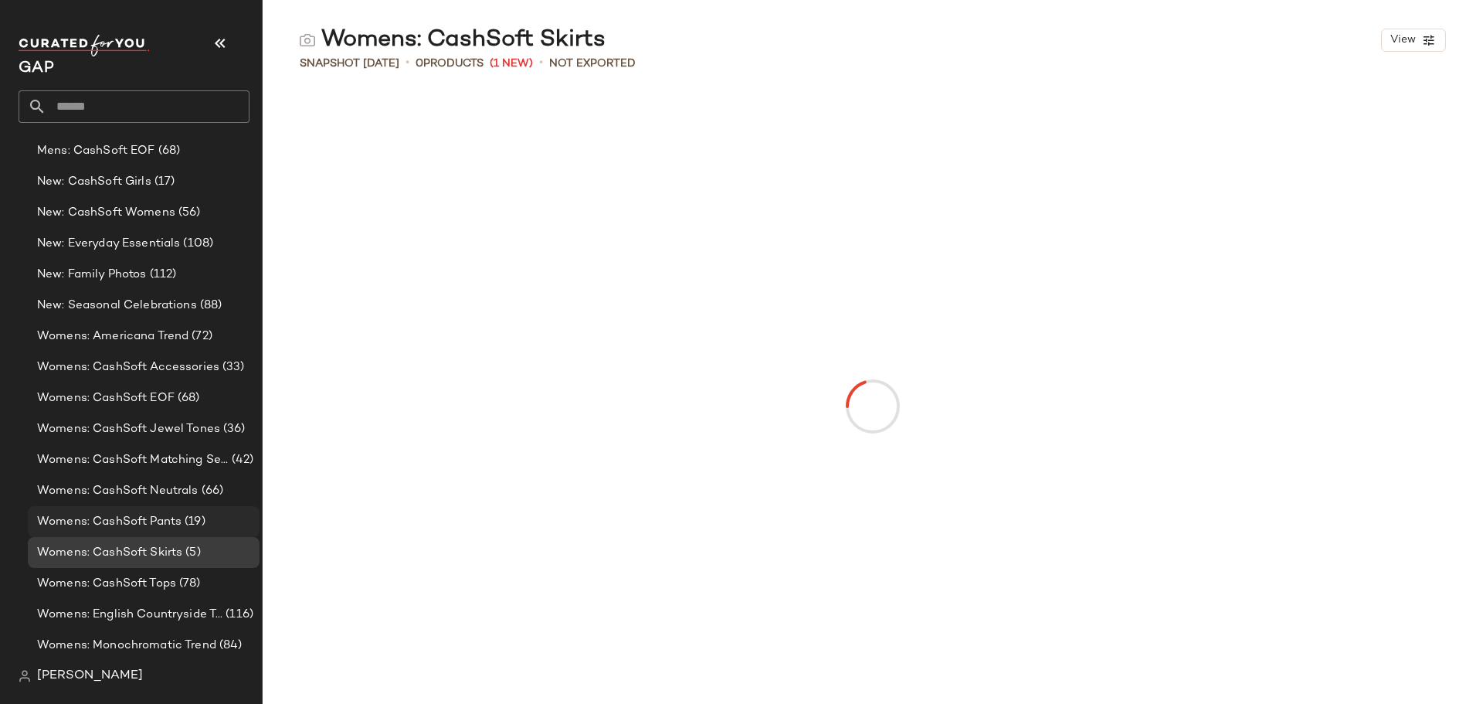
click at [51, 523] on span "Womens: CashSoft Pants" at bounding box center [109, 522] width 144 height 18
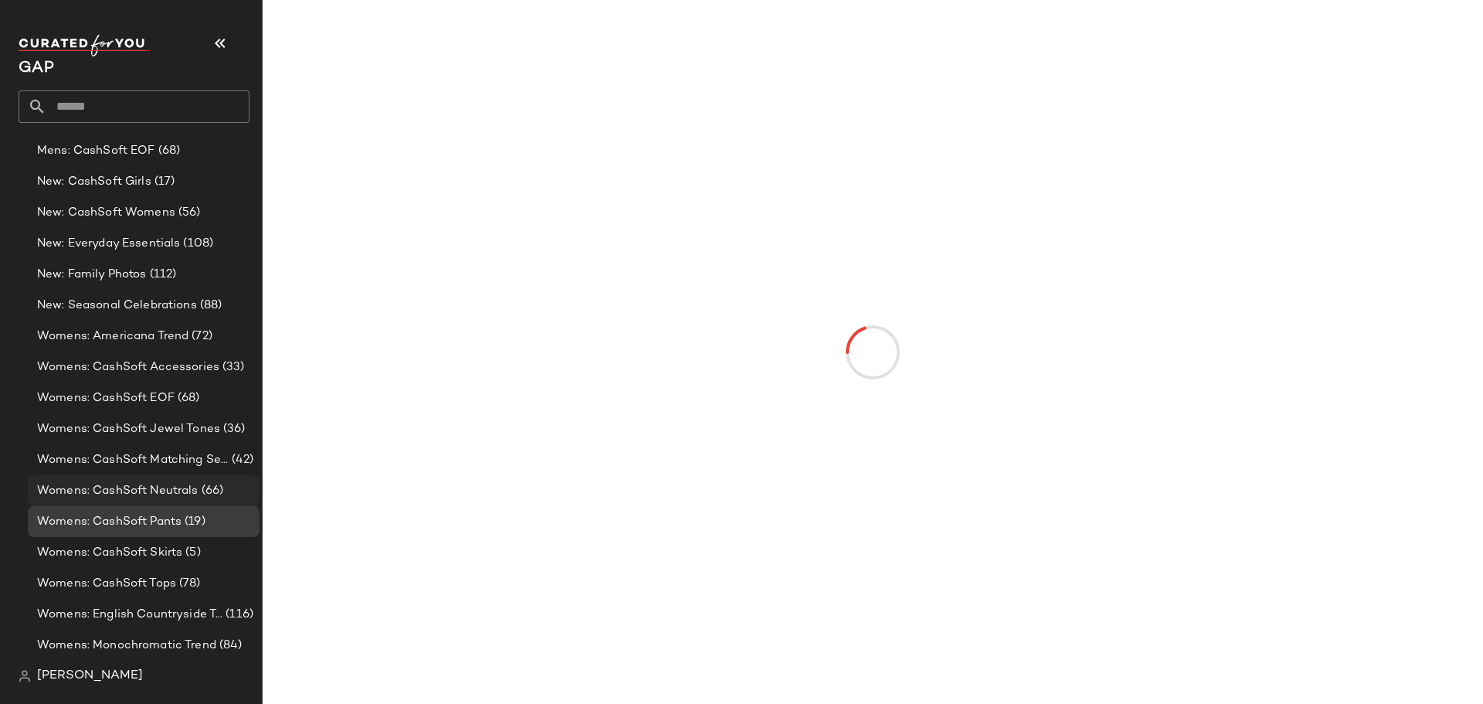
click at [58, 490] on span "Womens: CashSoft Neutrals" at bounding box center [117, 491] width 161 height 18
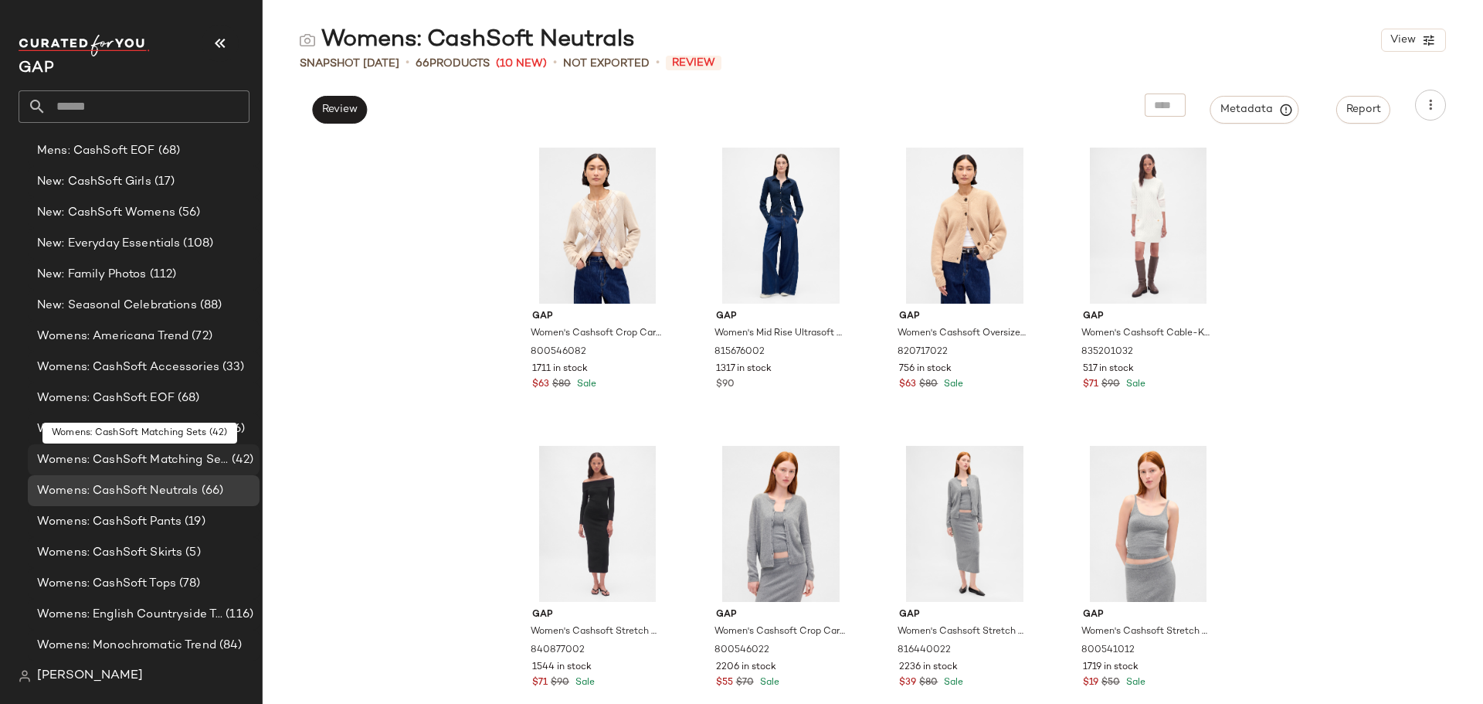
click at [54, 457] on span "Womens: CashSoft Matching Sets" at bounding box center [133, 460] width 192 height 18
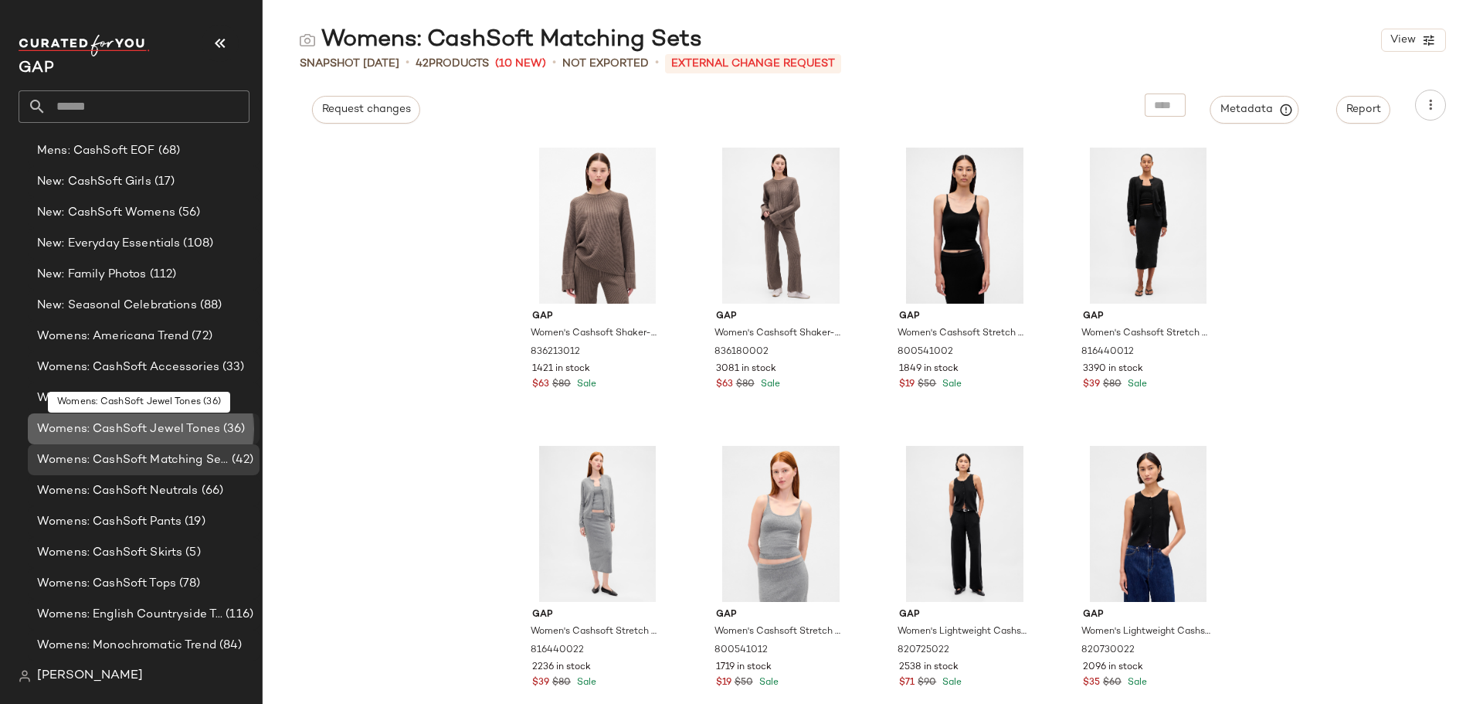
click at [66, 424] on span "Womens: CashSoft Jewel Tones" at bounding box center [128, 429] width 183 height 18
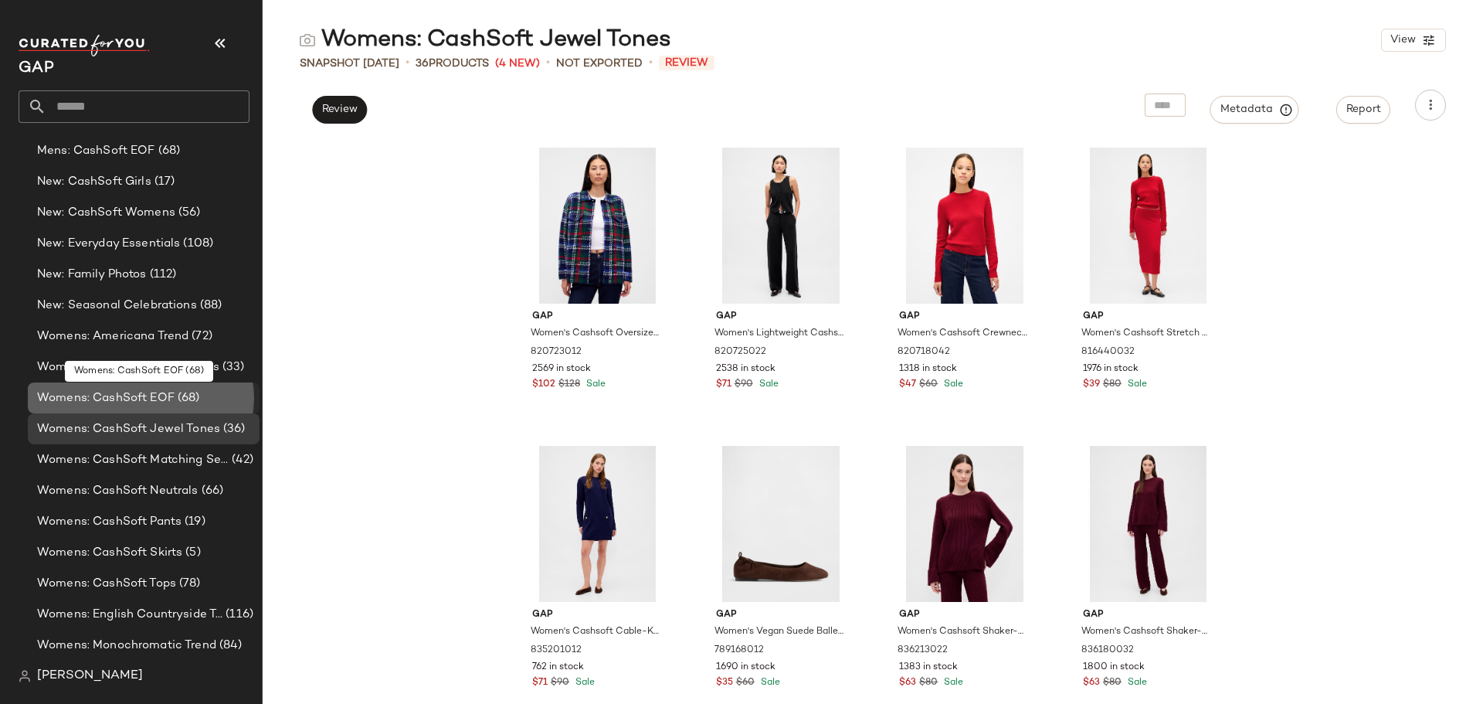
click at [71, 402] on span "Womens: CashSoft EOF" at bounding box center [105, 398] width 137 height 18
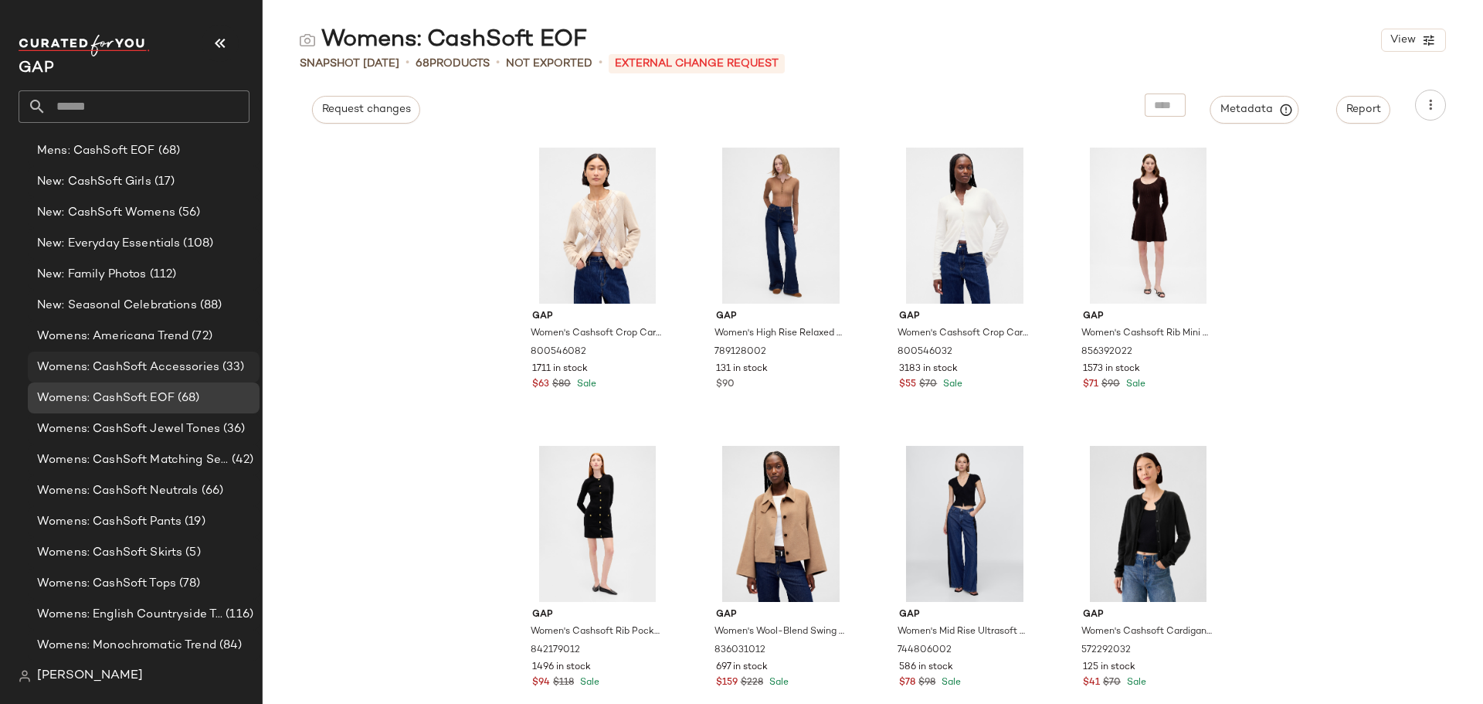
click at [65, 369] on span "Womens: CashSoft Accessories" at bounding box center [128, 367] width 182 height 18
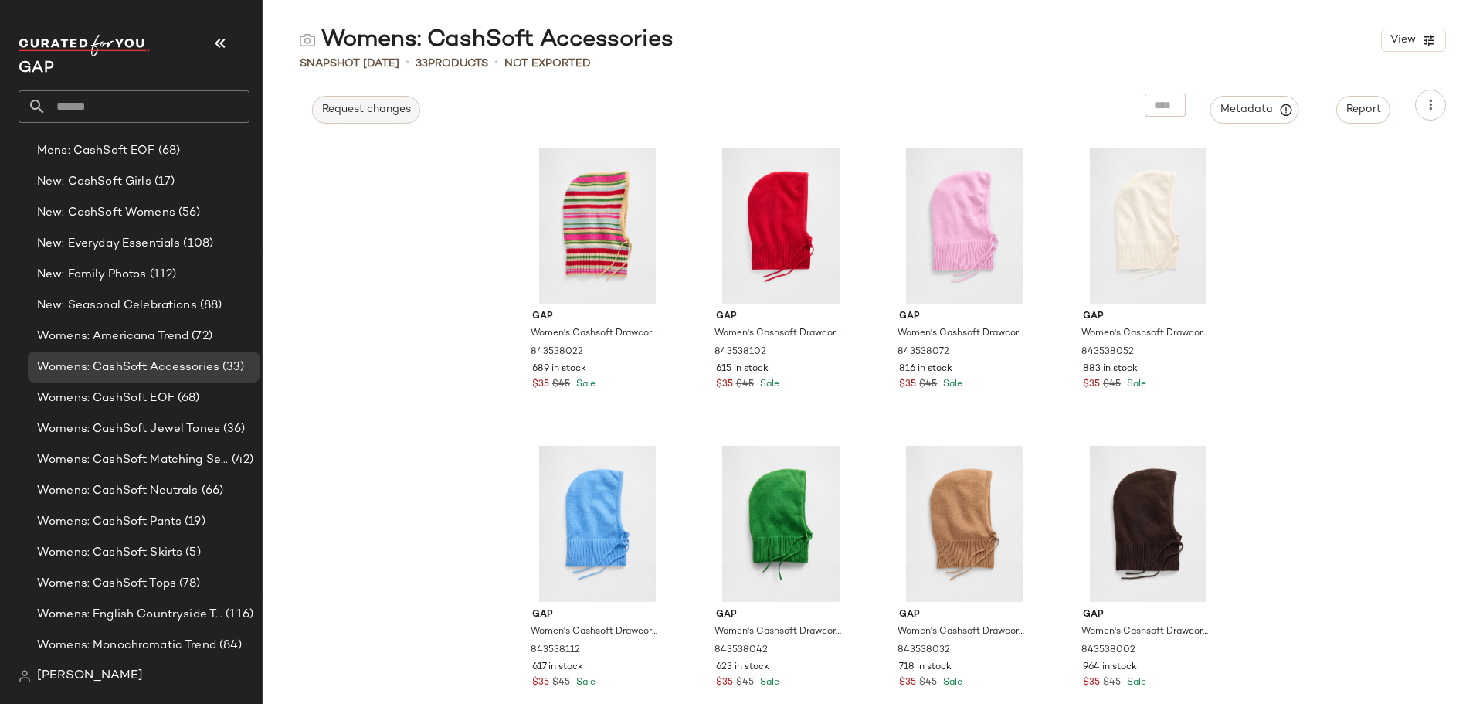
click at [391, 117] on button "Request changes" at bounding box center [366, 110] width 108 height 28
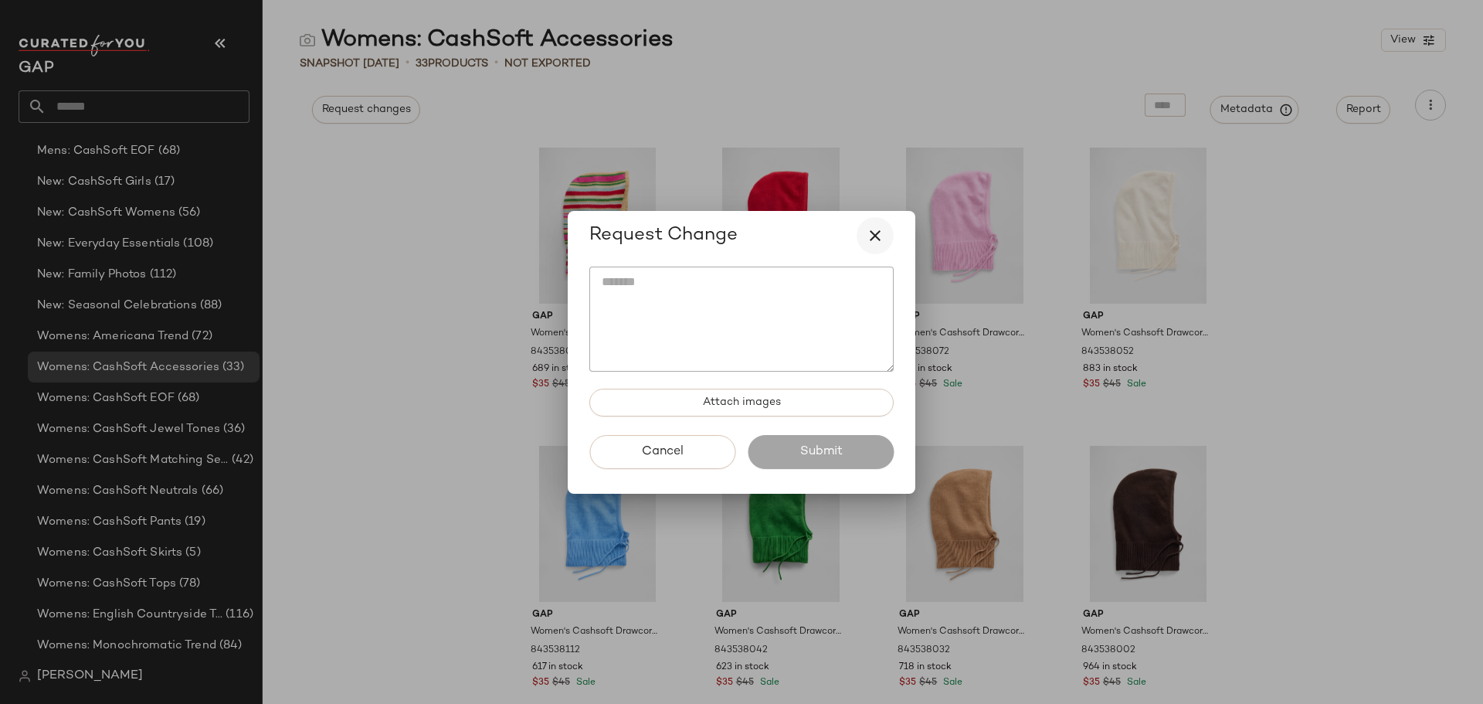
click at [862, 239] on button "button" at bounding box center [875, 235] width 37 height 37
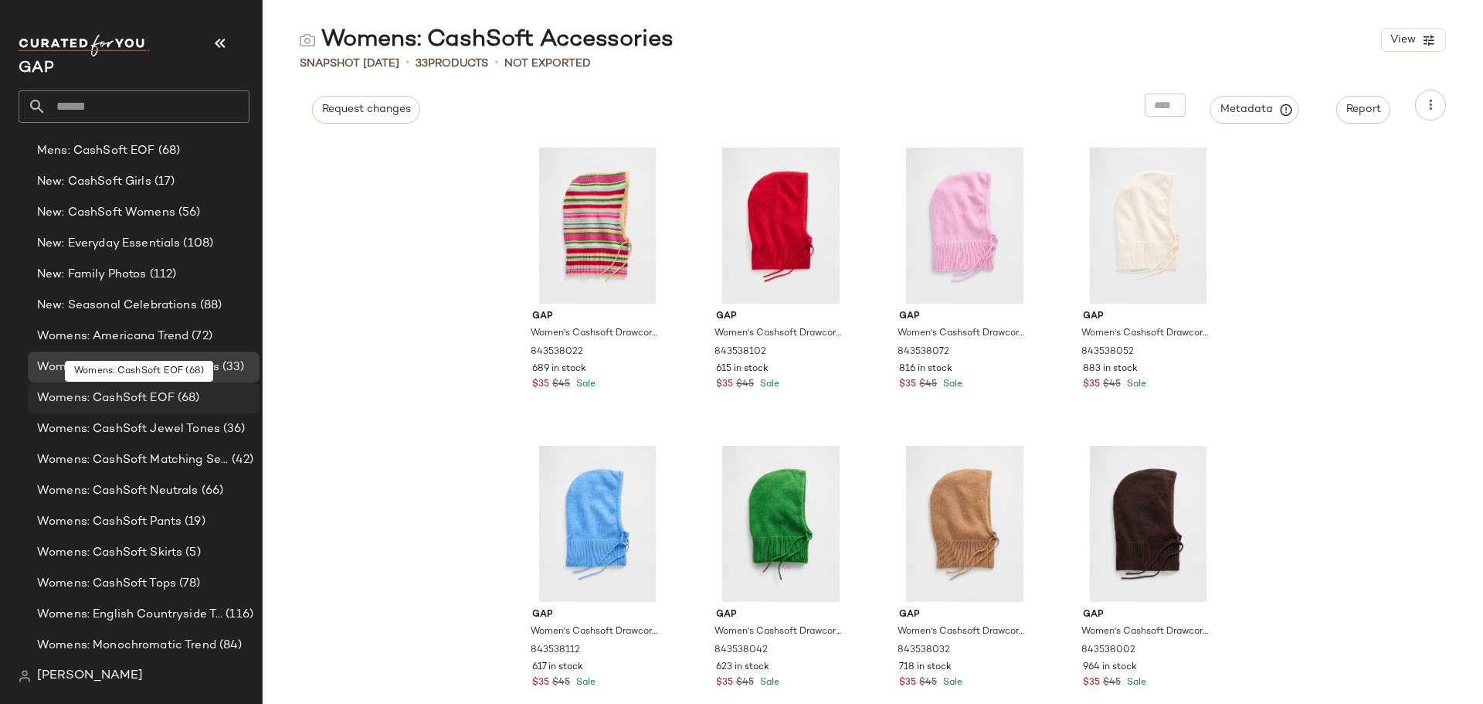
click at [195, 397] on span "(68)" at bounding box center [187, 398] width 25 height 18
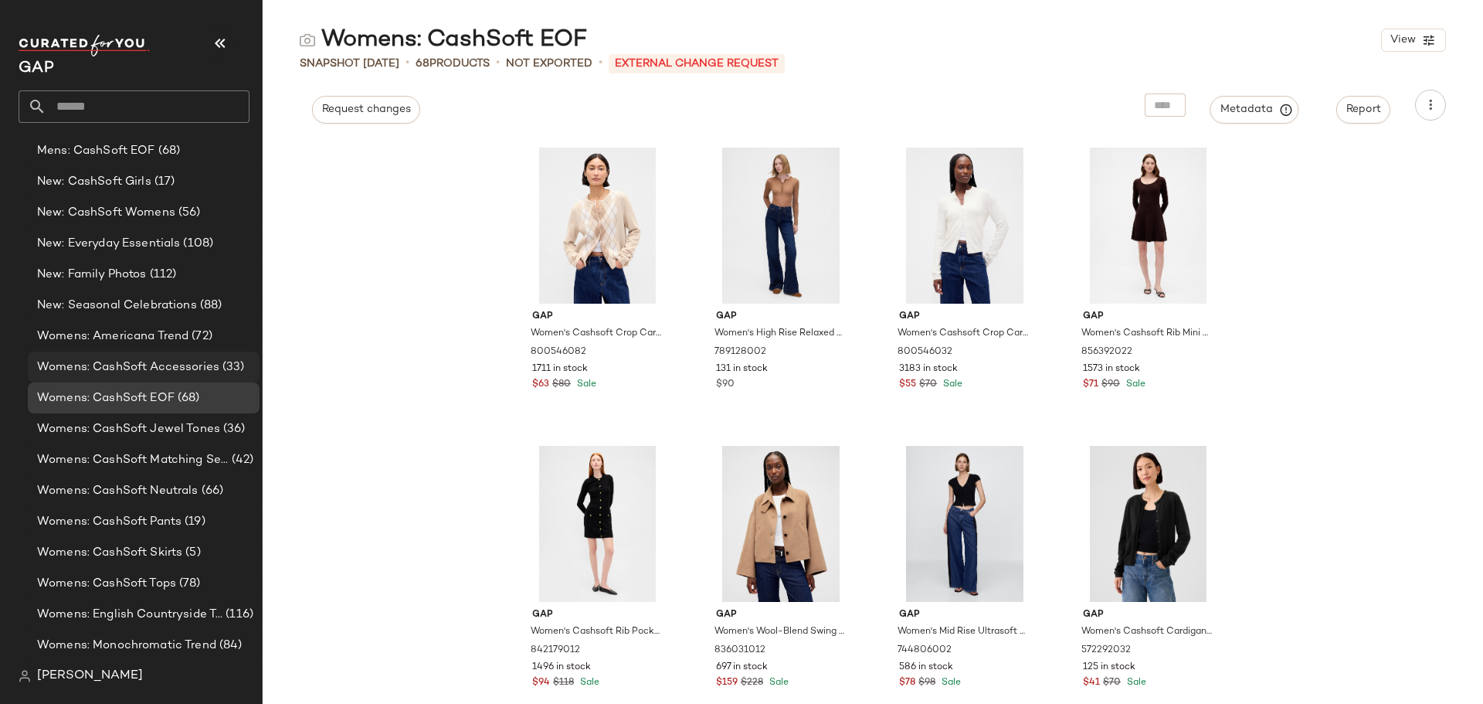
click at [192, 370] on span "Womens: CashSoft Accessories" at bounding box center [128, 367] width 182 height 18
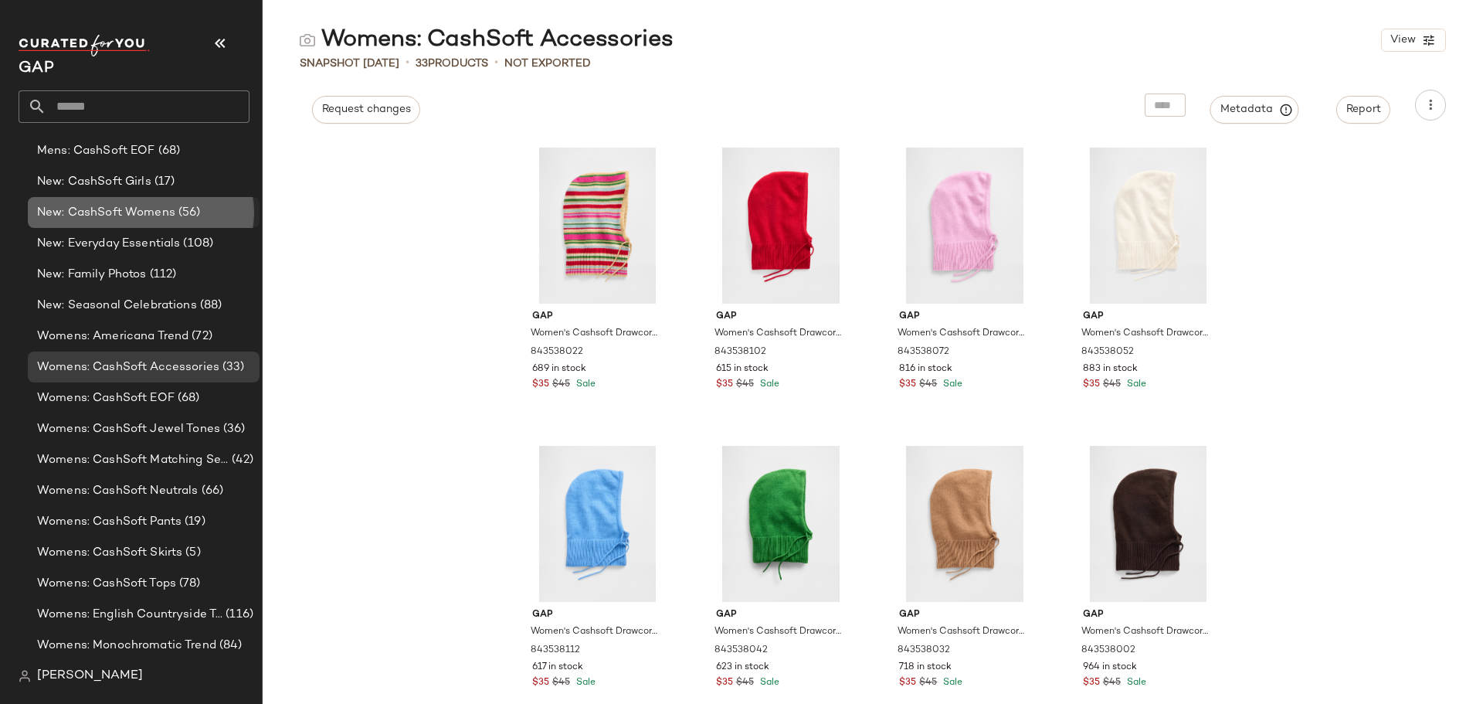
click at [185, 208] on span "(56)" at bounding box center [187, 213] width 25 height 18
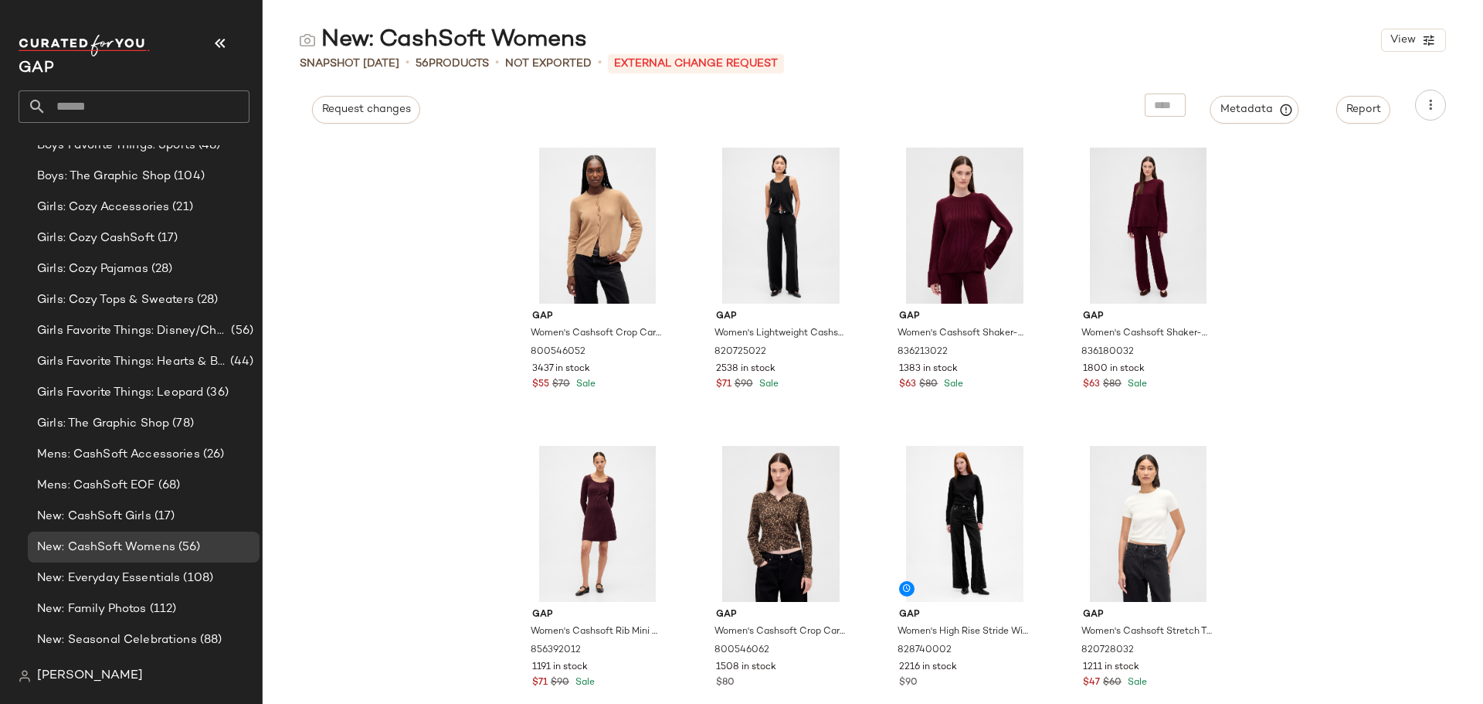
scroll to position [1030, 0]
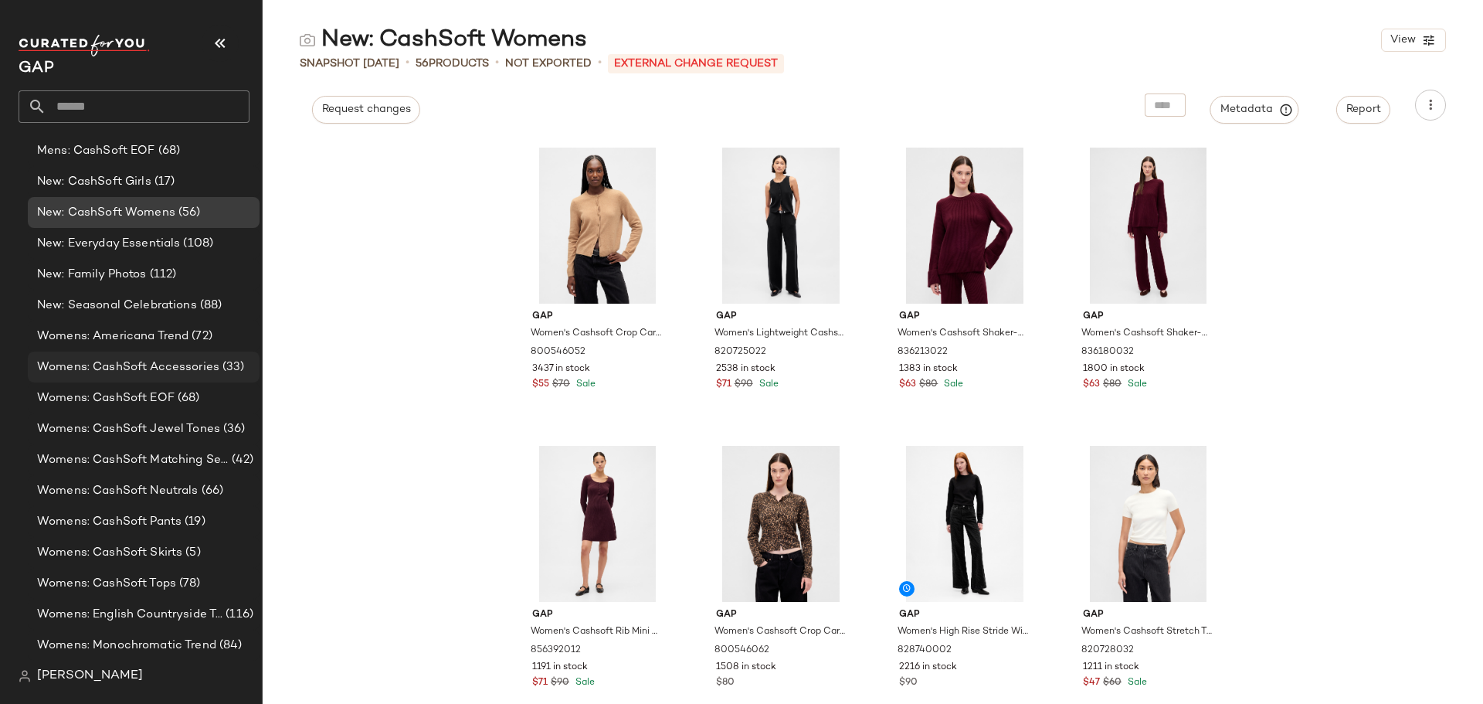
click at [195, 366] on span "Womens: CashSoft Accessories" at bounding box center [128, 367] width 182 height 18
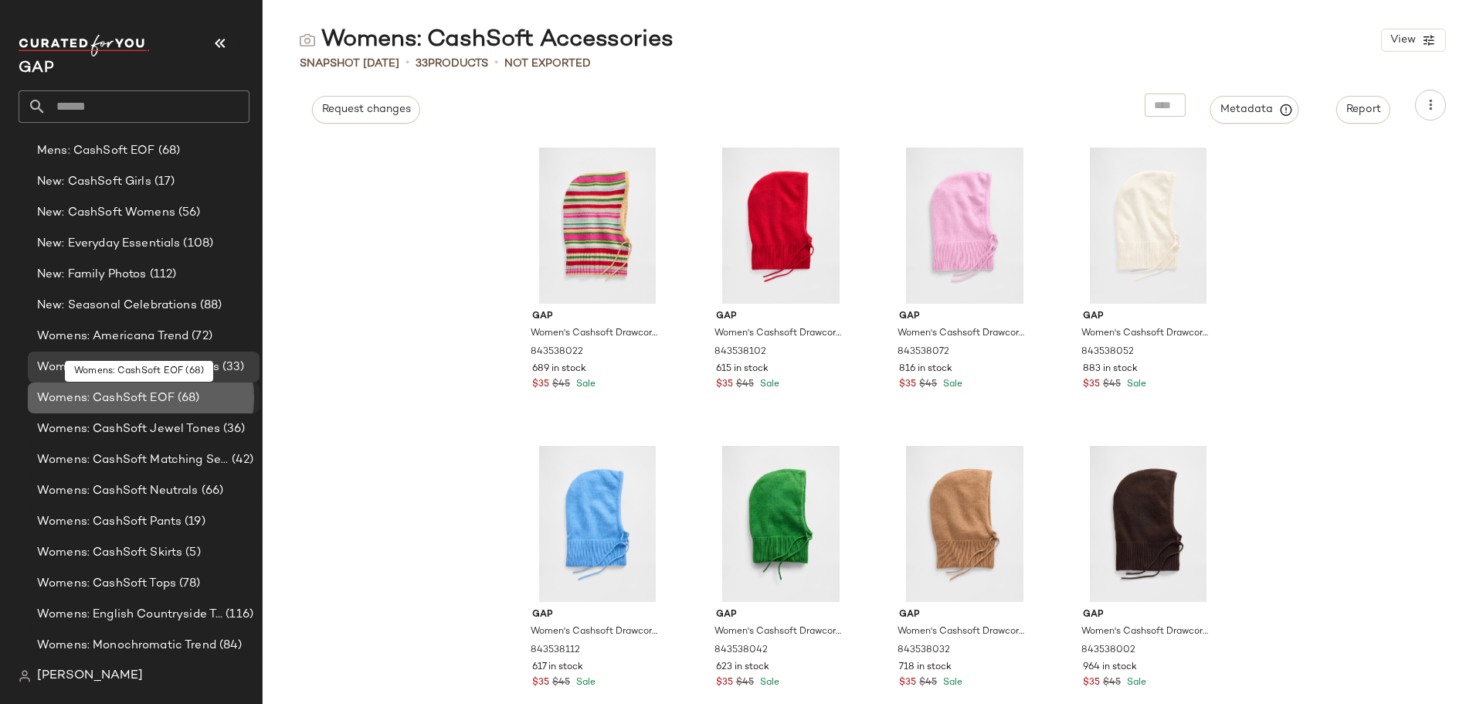
click at [188, 395] on span "(68)" at bounding box center [187, 398] width 25 height 18
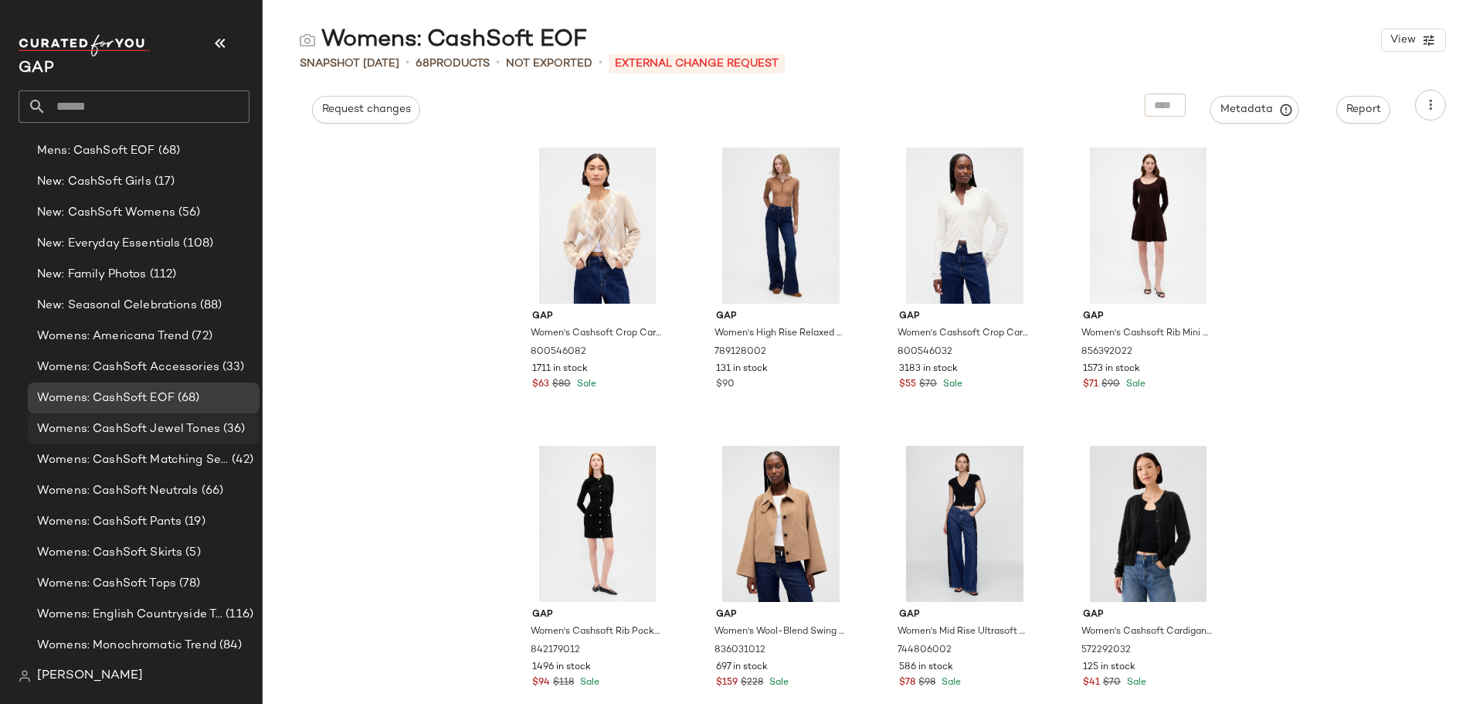
click at [124, 429] on span "Womens: CashSoft Jewel Tones" at bounding box center [128, 429] width 183 height 18
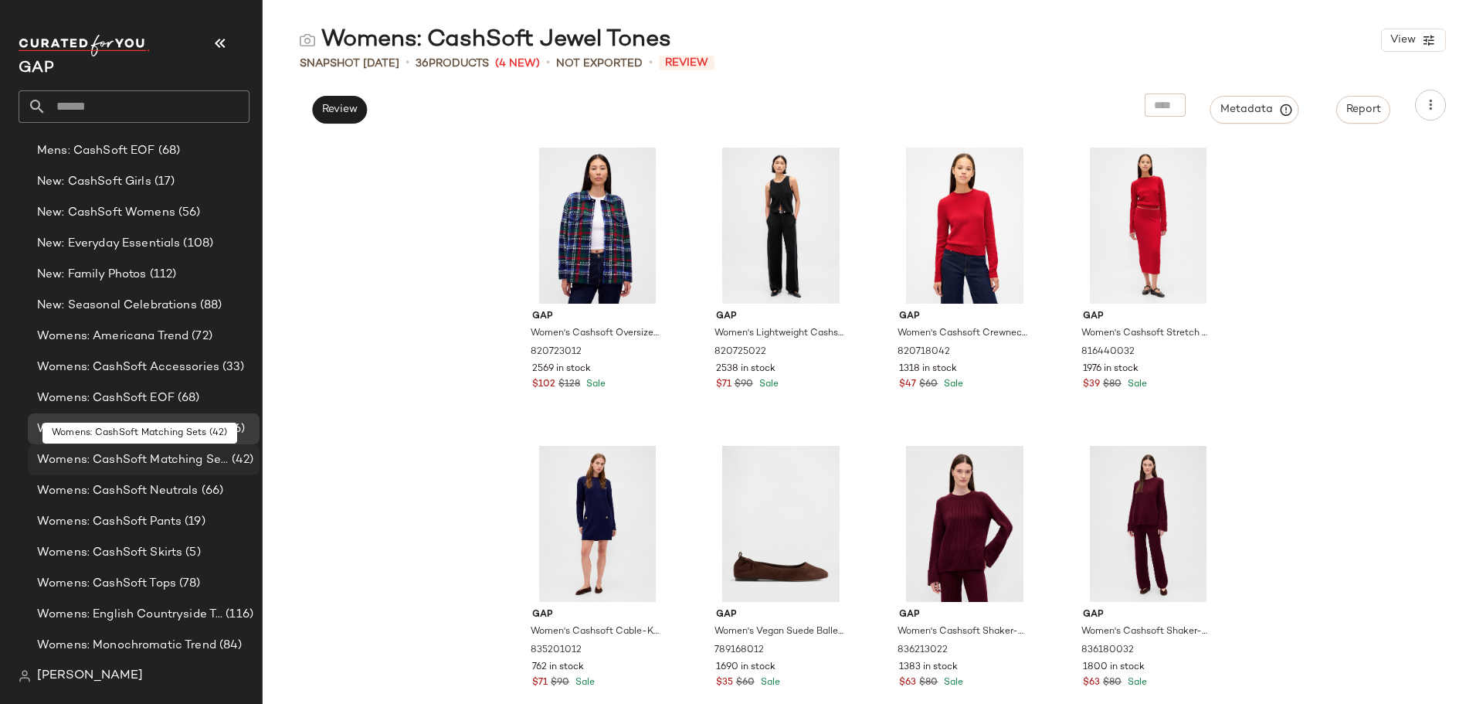
click at [130, 460] on span "Womens: CashSoft Matching Sets" at bounding box center [133, 460] width 192 height 18
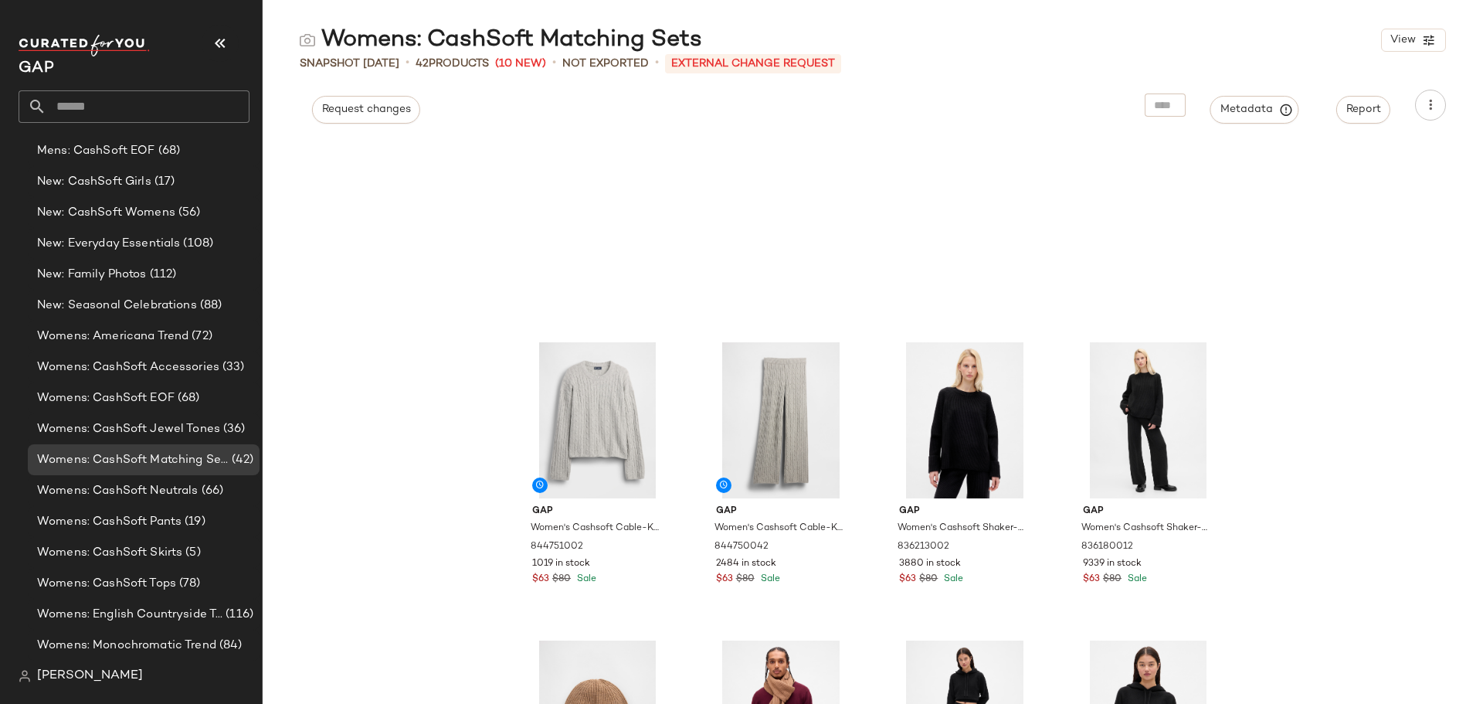
scroll to position [1866, 0]
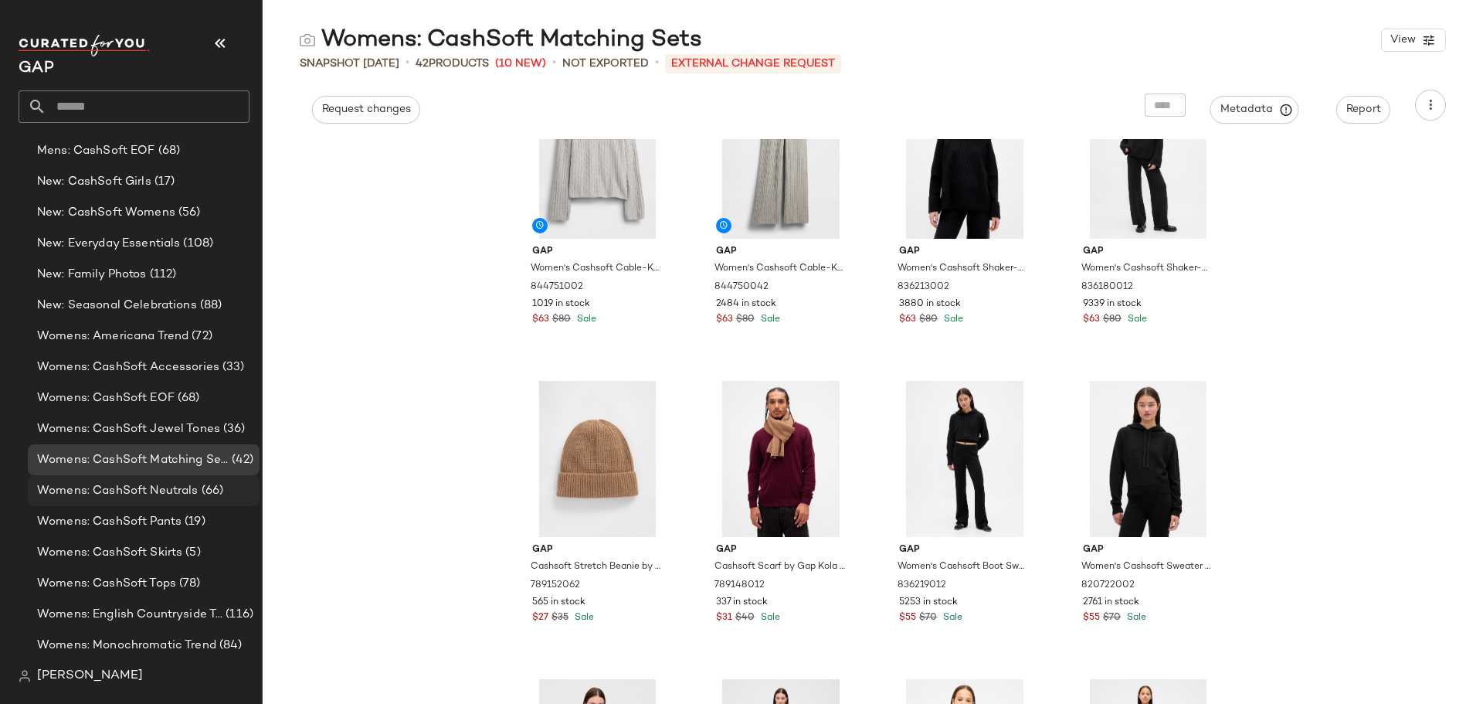
click at [181, 484] on span "Womens: CashSoft Neutrals" at bounding box center [117, 491] width 161 height 18
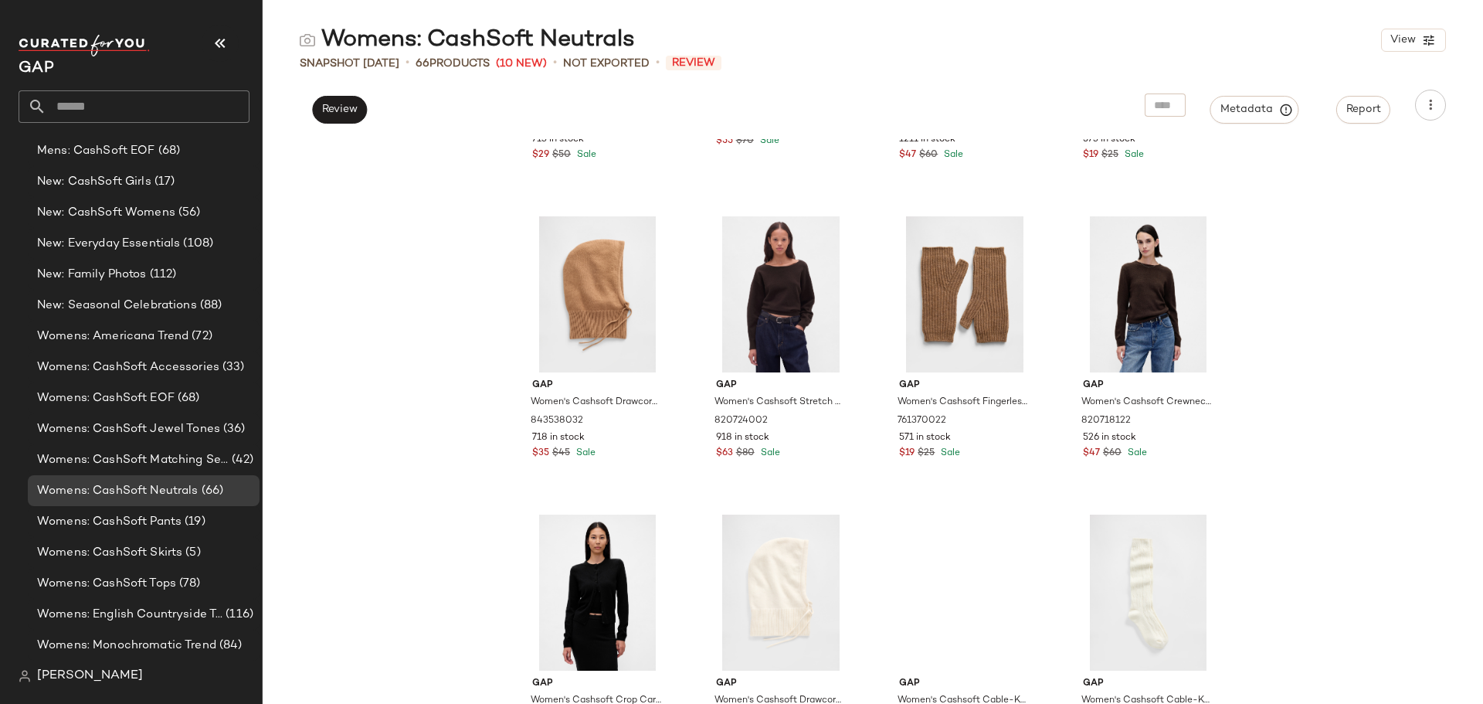
scroll to position [3256, 0]
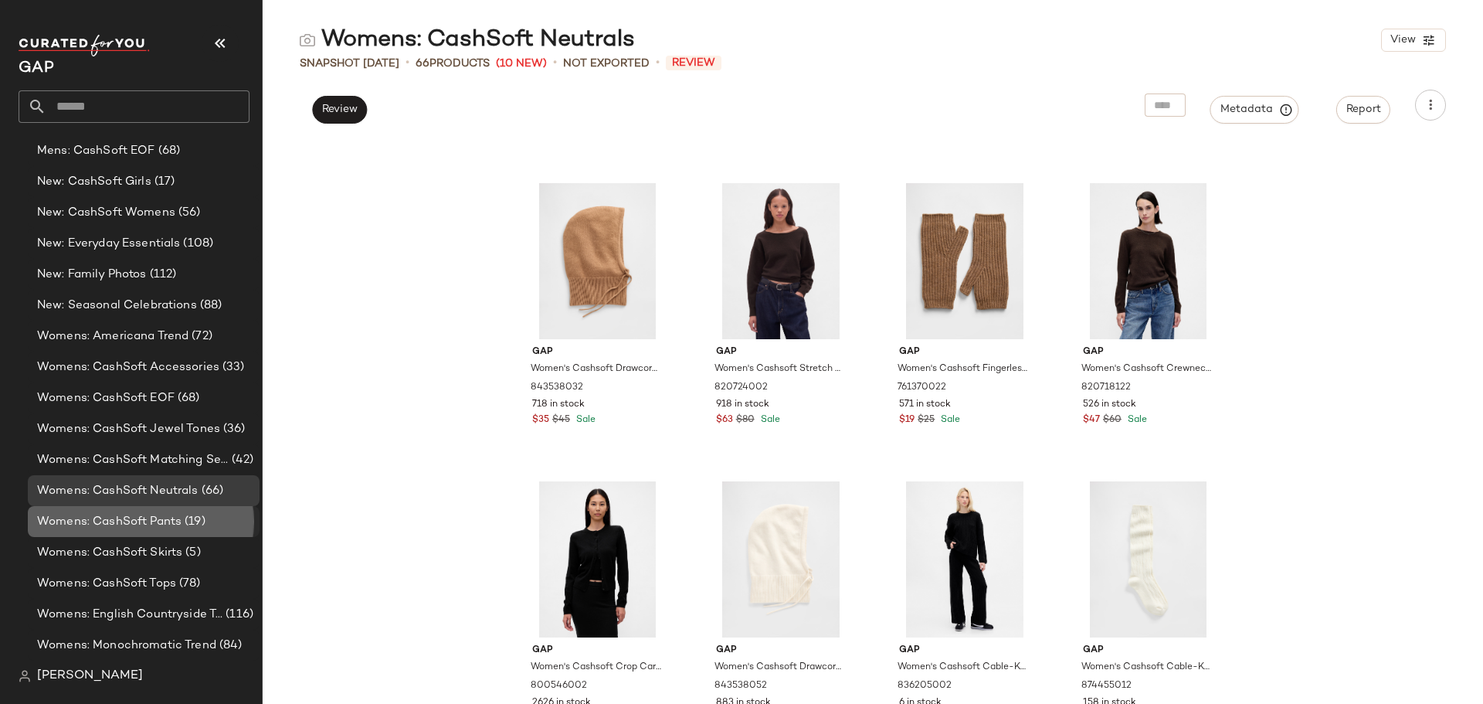
click at [182, 522] on span "(19)" at bounding box center [193, 522] width 24 height 18
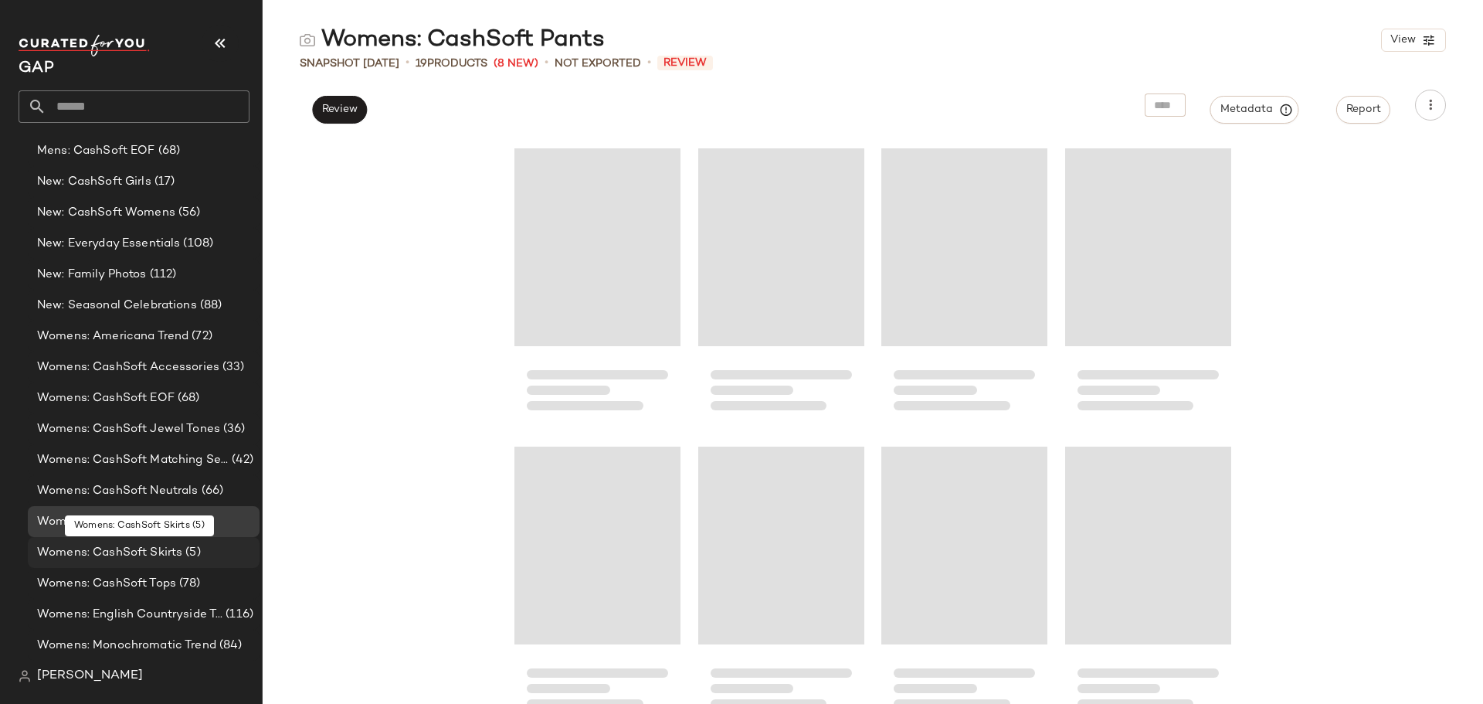
click at [184, 552] on span "(5)" at bounding box center [191, 553] width 18 height 18
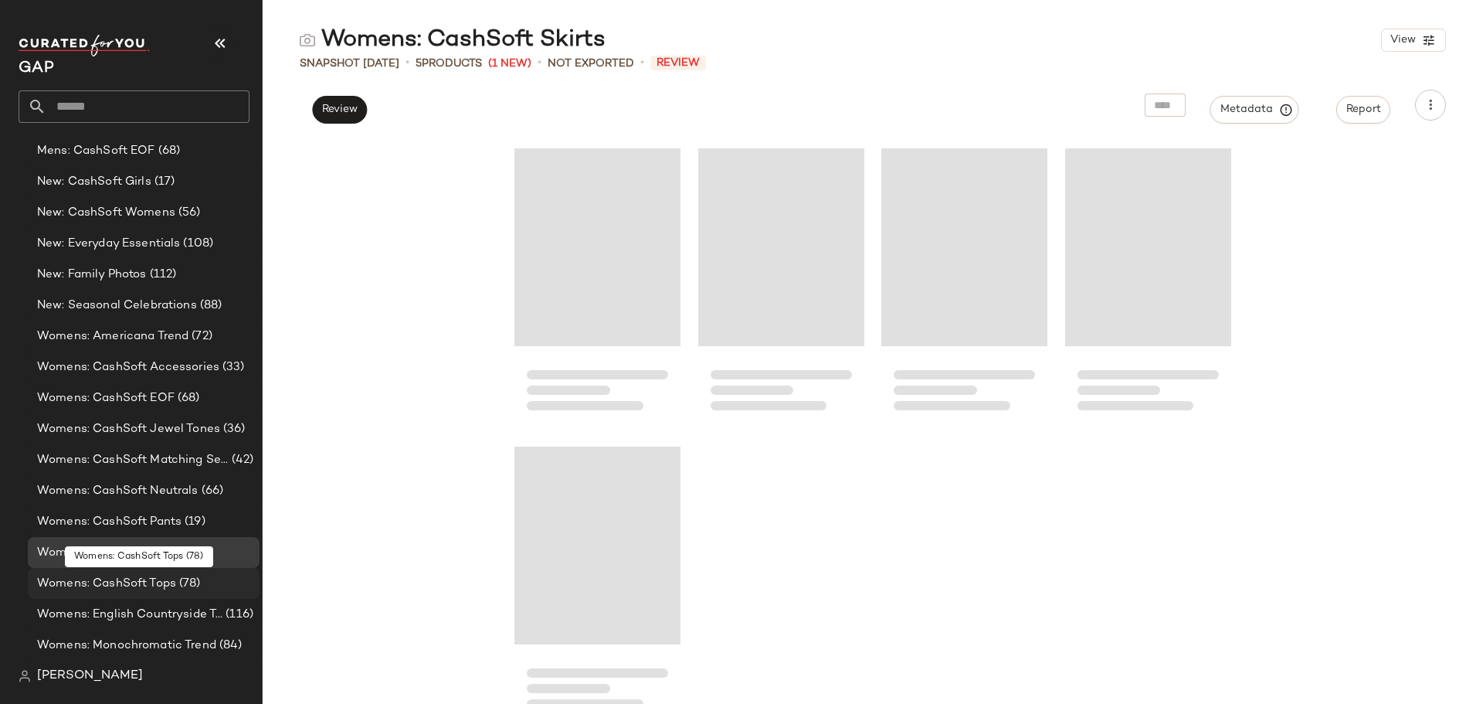
click at [188, 585] on span "(78)" at bounding box center [188, 584] width 25 height 18
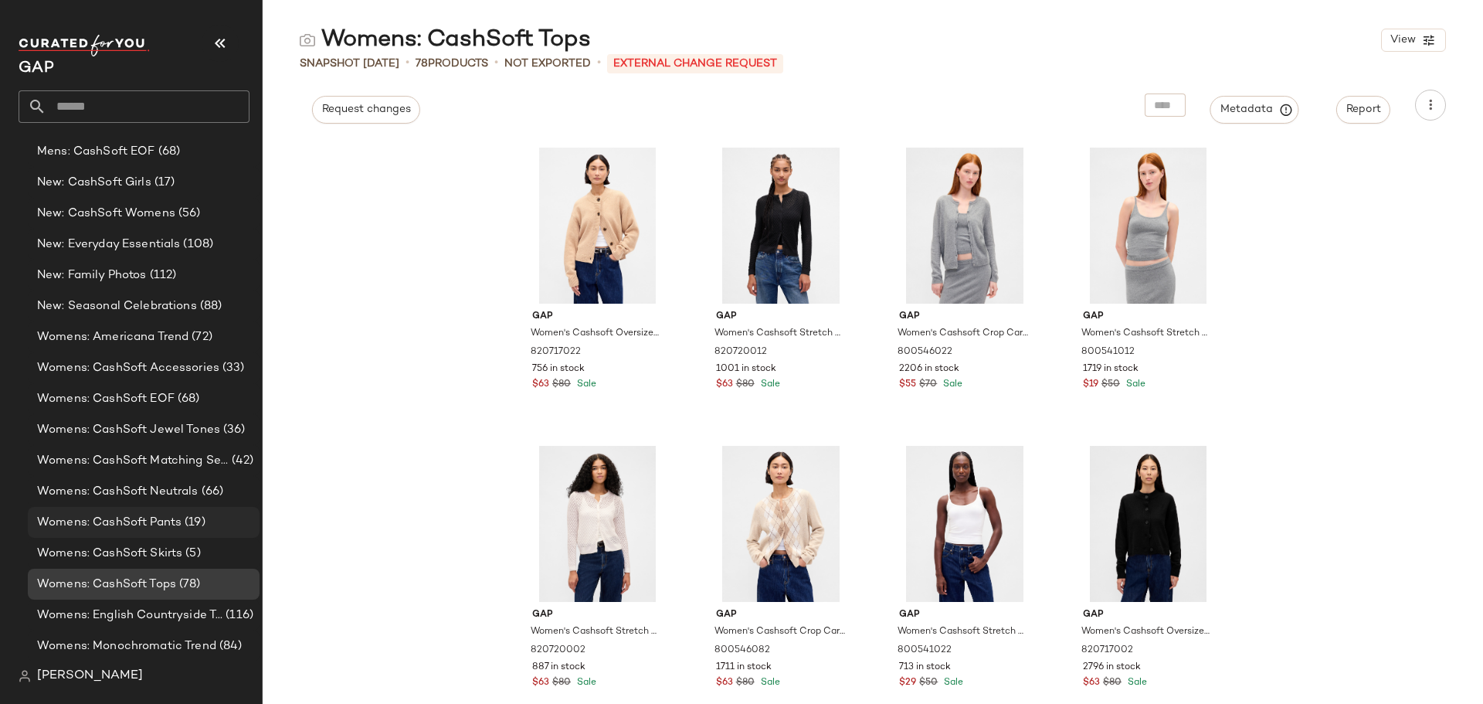
scroll to position [1030, 0]
click at [167, 517] on span "Womens: CashSoft Pants" at bounding box center [109, 522] width 144 height 18
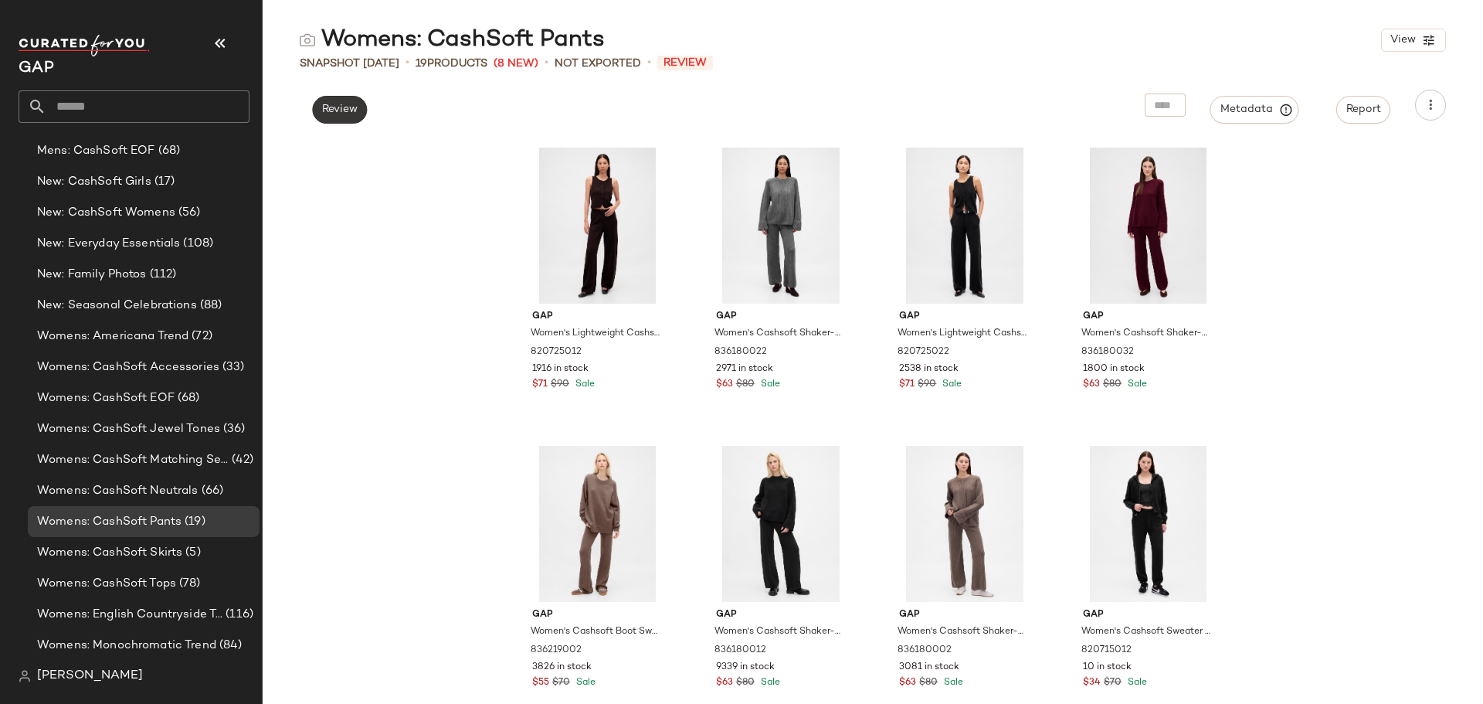
click at [341, 106] on span "Review" at bounding box center [339, 109] width 36 height 12
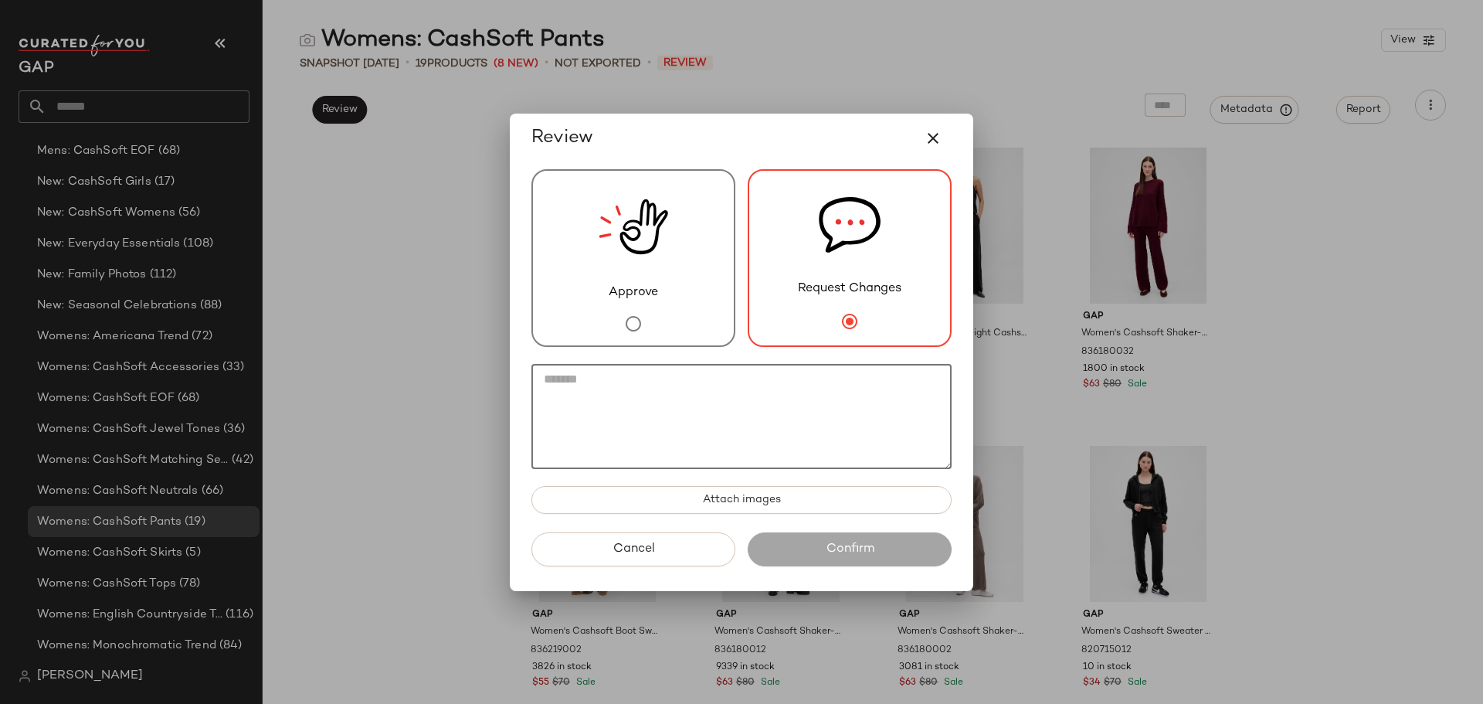
click at [836, 412] on textarea at bounding box center [741, 416] width 420 height 105
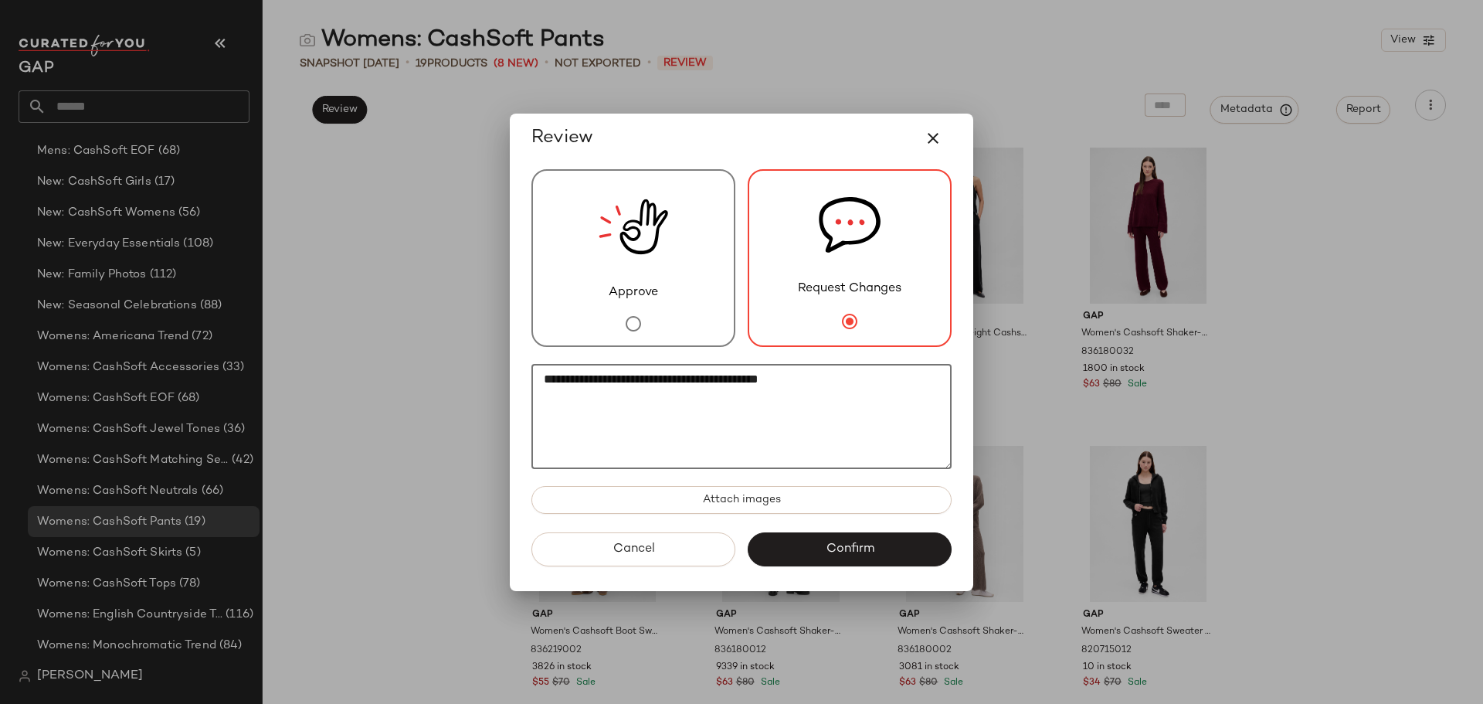
drag, startPoint x: 859, startPoint y: 382, endPoint x: 514, endPoint y: 373, distance: 345.4
click at [514, 373] on div "**********" at bounding box center [741, 352] width 463 height 477
type textarea "**********"
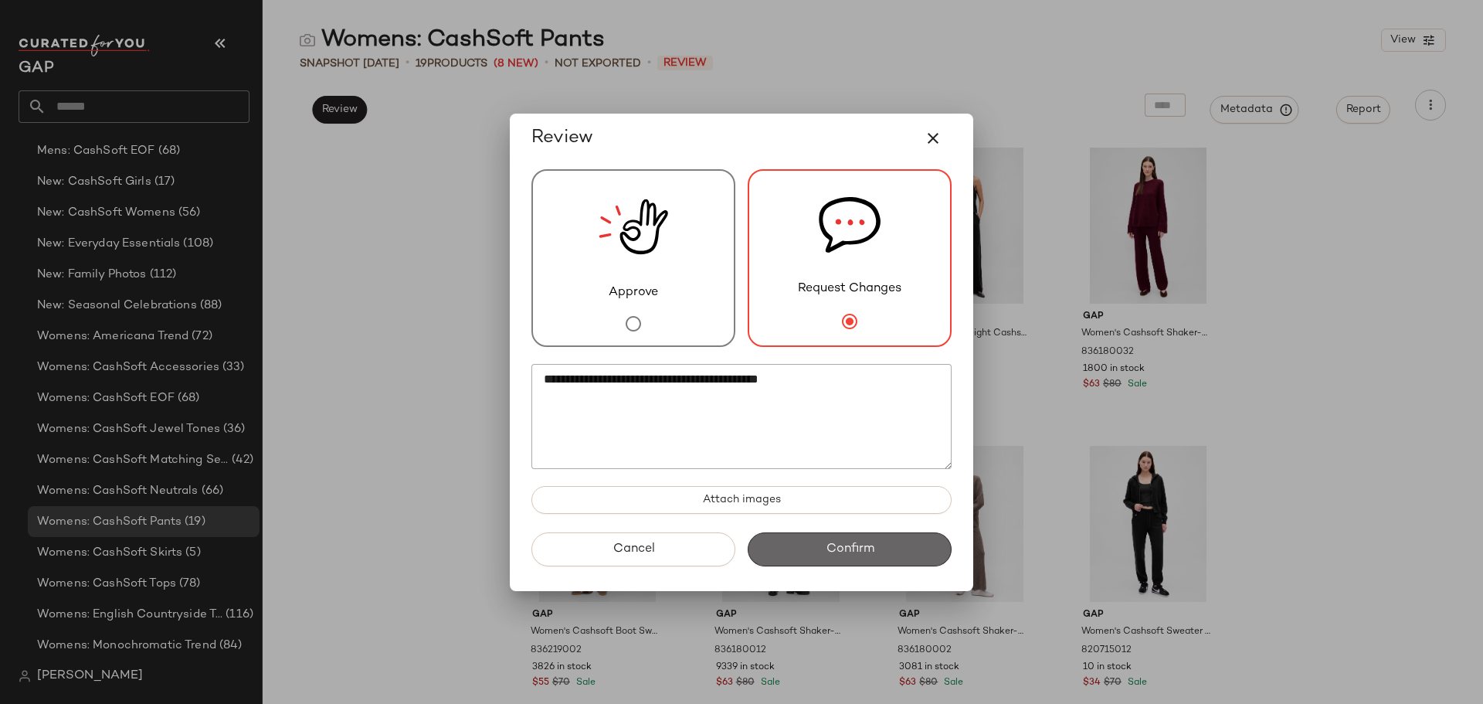
click at [856, 553] on span "Confirm" at bounding box center [849, 548] width 49 height 15
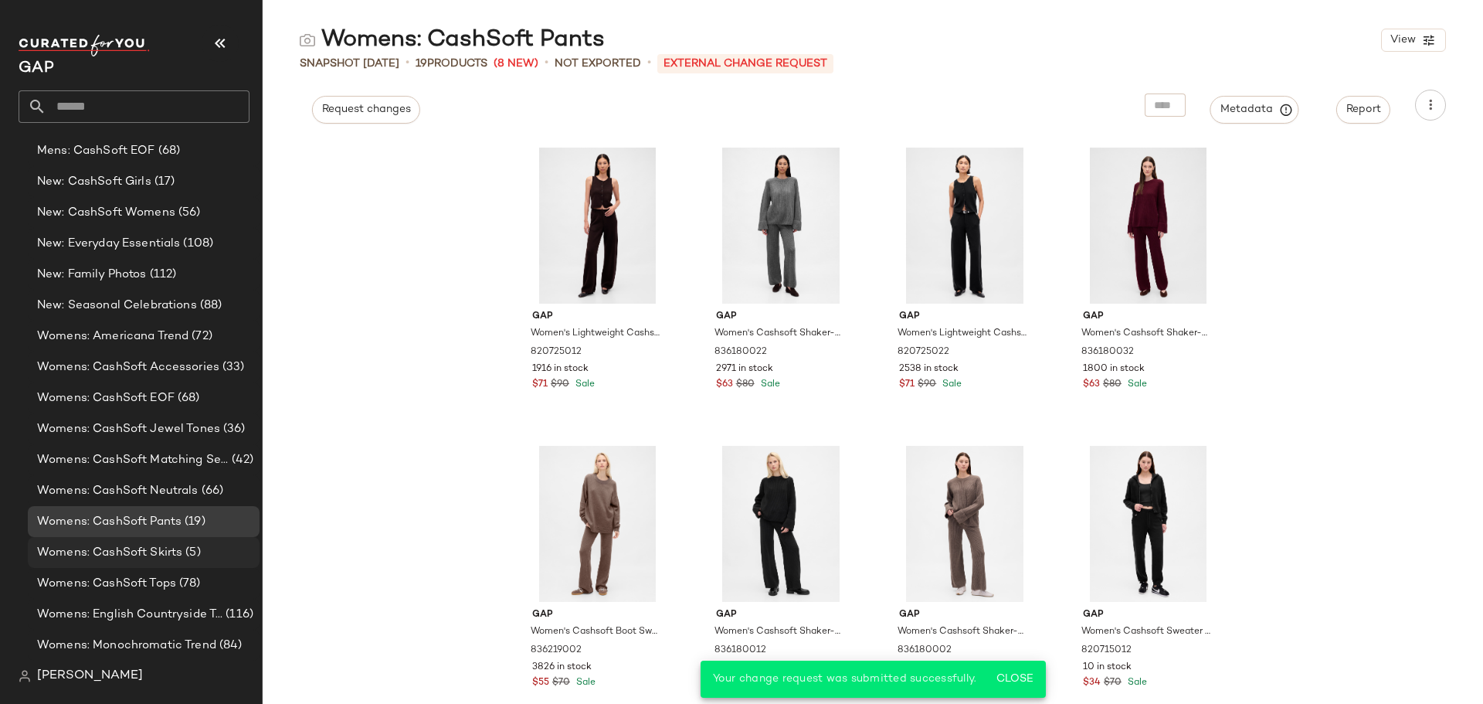
click at [175, 551] on span "Womens: CashSoft Skirts" at bounding box center [109, 553] width 145 height 18
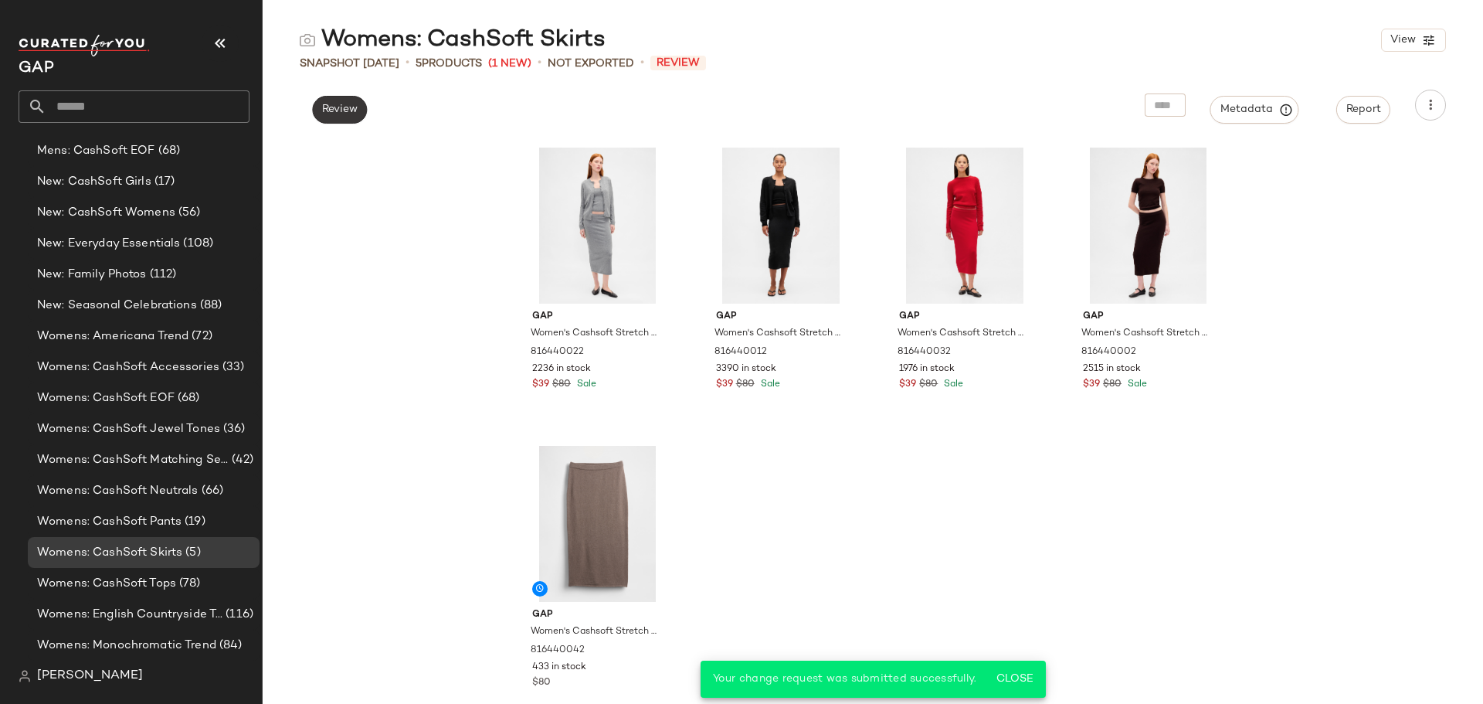
click at [354, 114] on span "Review" at bounding box center [339, 109] width 36 height 12
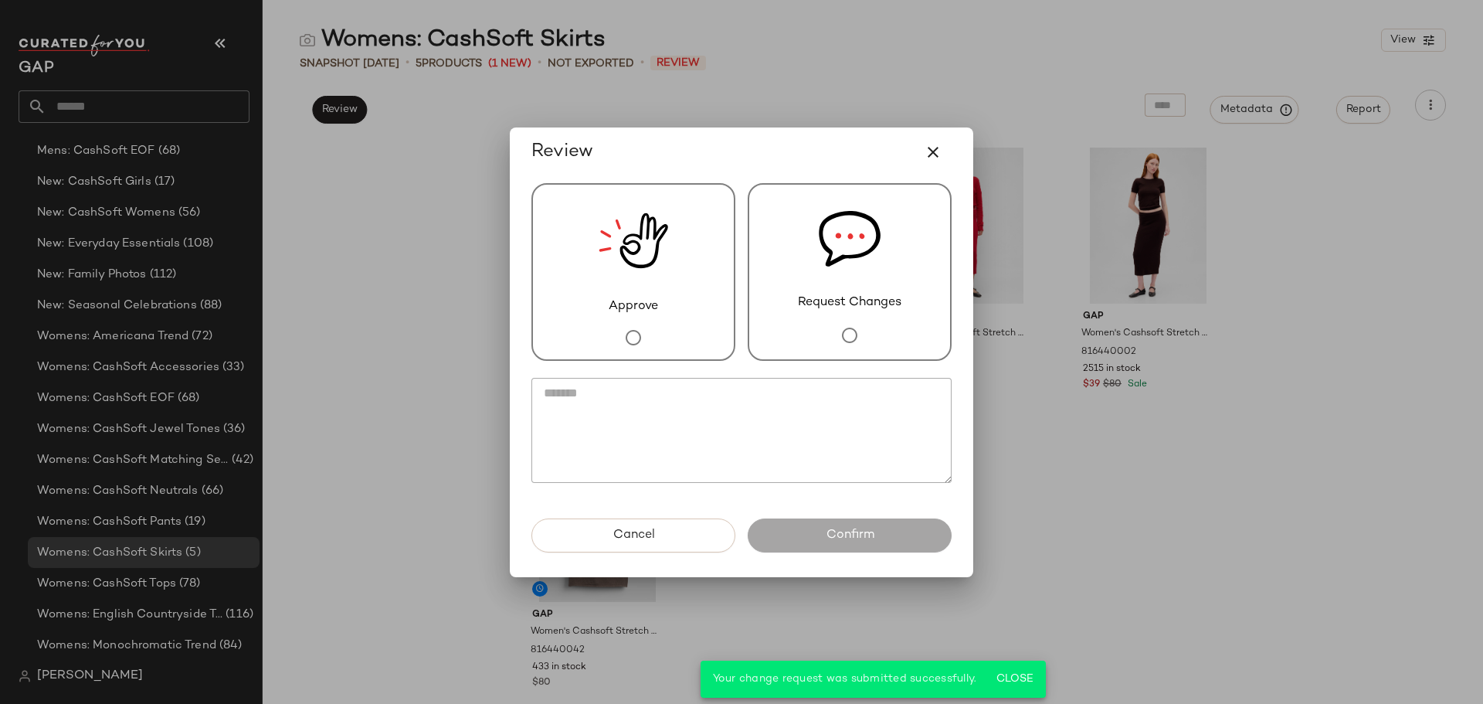
click at [753, 407] on textarea at bounding box center [741, 430] width 420 height 105
paste textarea "**********"
type textarea "**********"
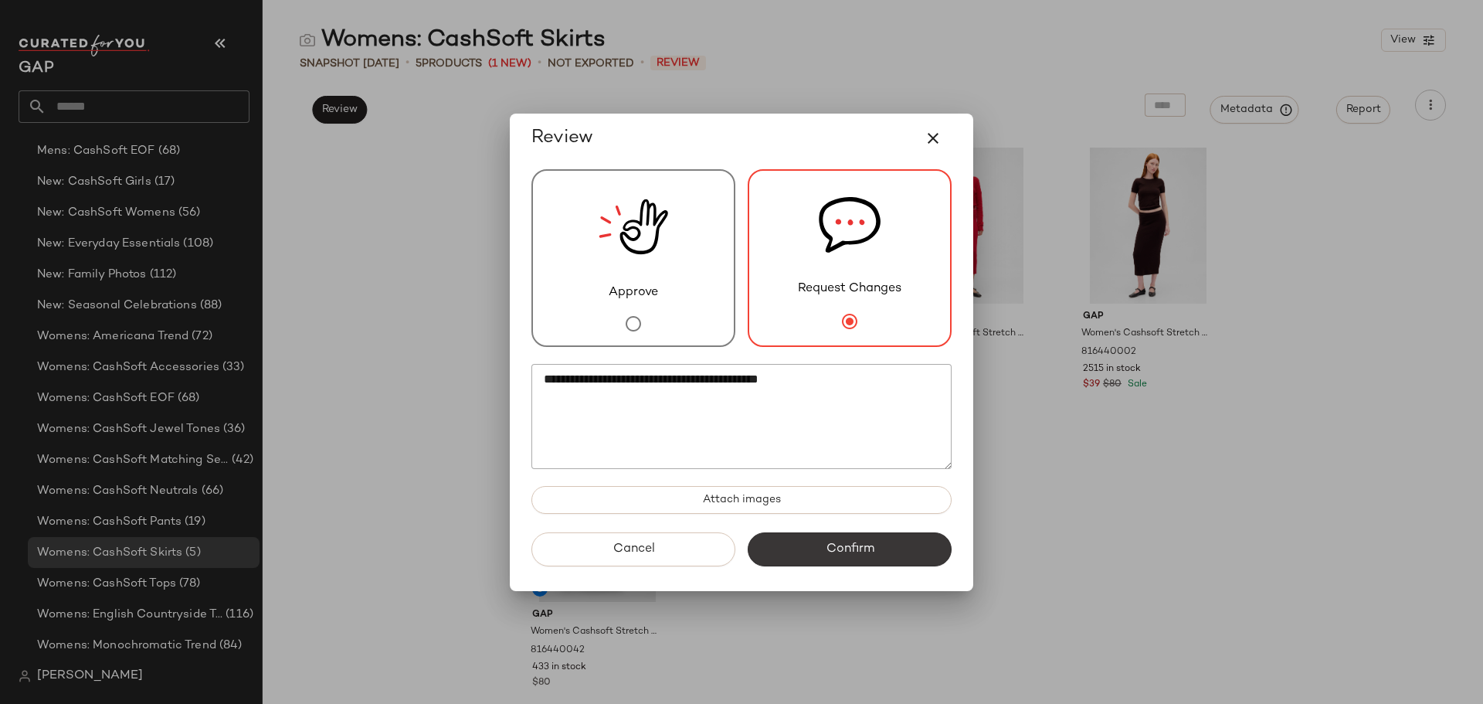
click at [862, 554] on span "Confirm" at bounding box center [849, 548] width 49 height 15
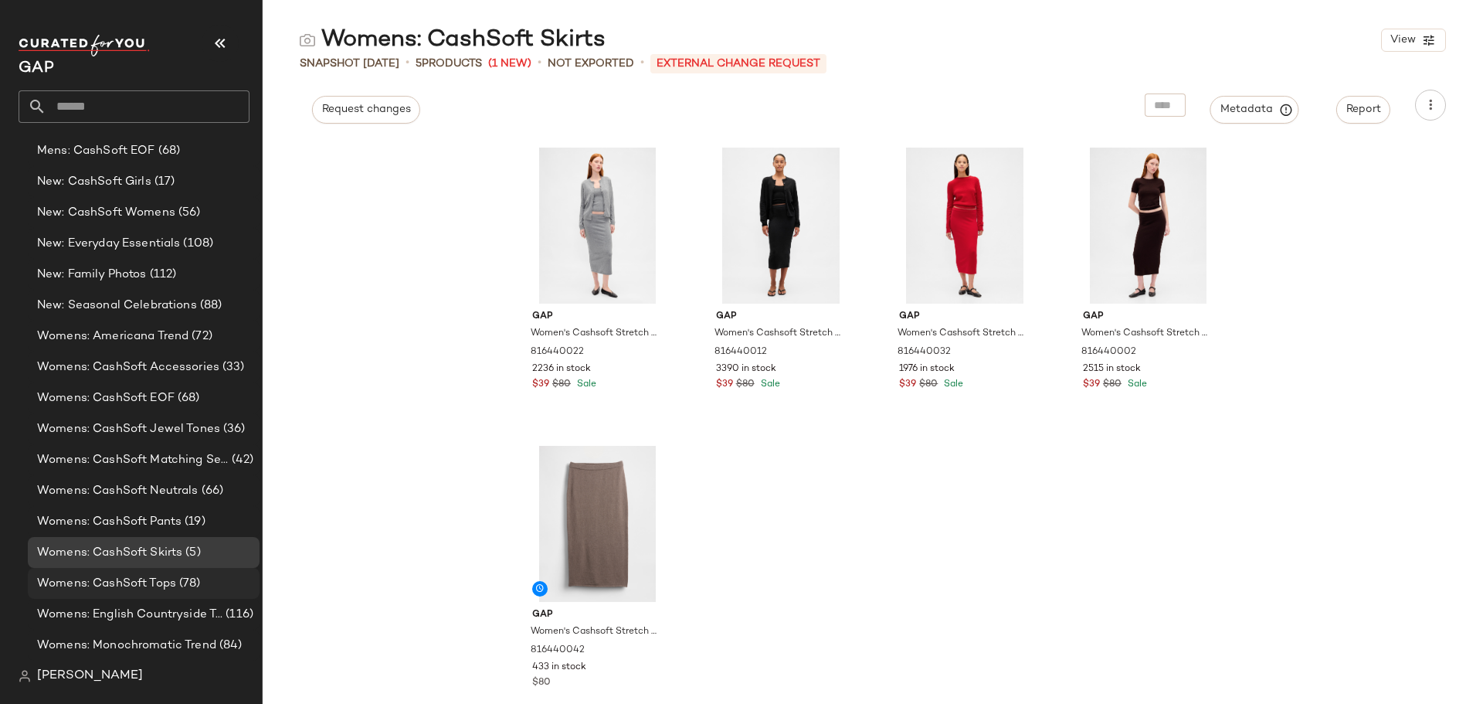
click at [171, 587] on span "Womens: CashSoft Tops" at bounding box center [106, 584] width 139 height 18
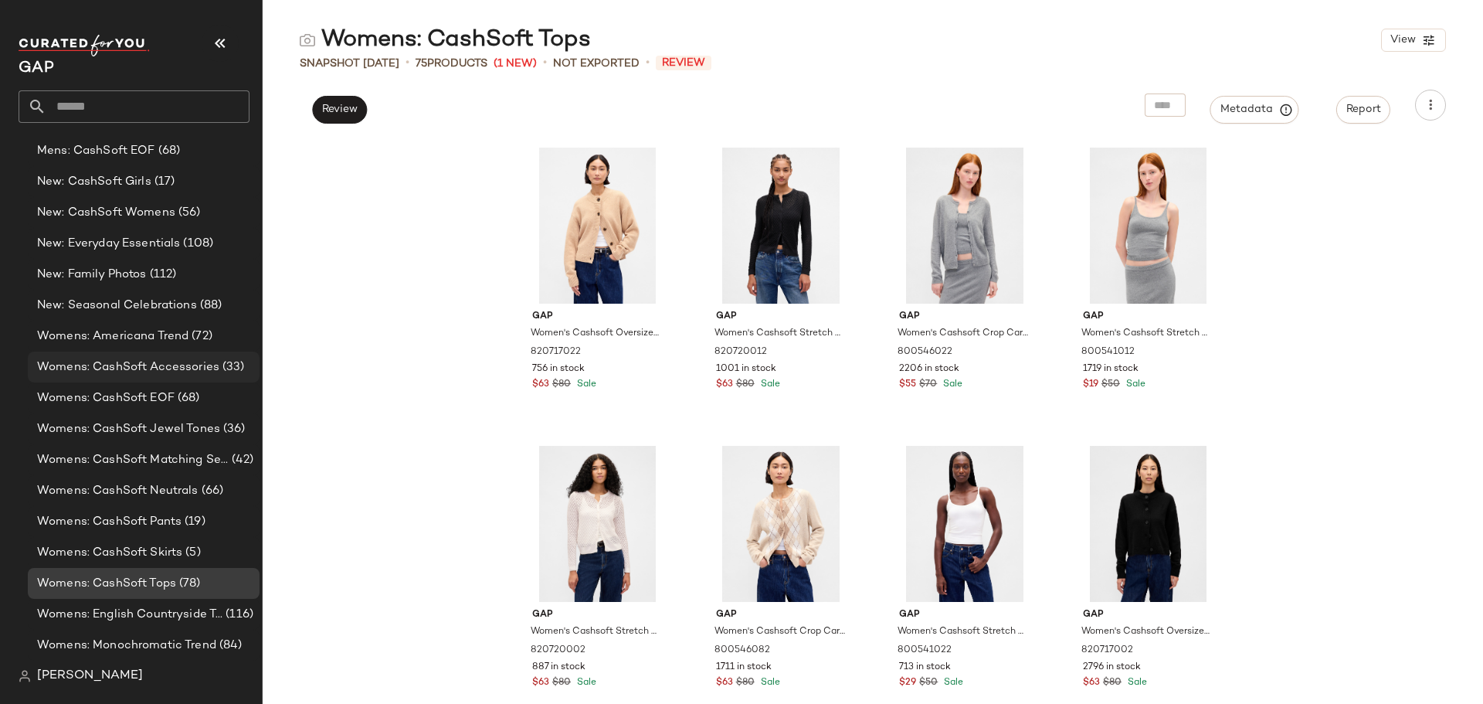
click at [165, 368] on span "Womens: CashSoft Accessories" at bounding box center [128, 367] width 182 height 18
